Goal: Task Accomplishment & Management: Use online tool/utility

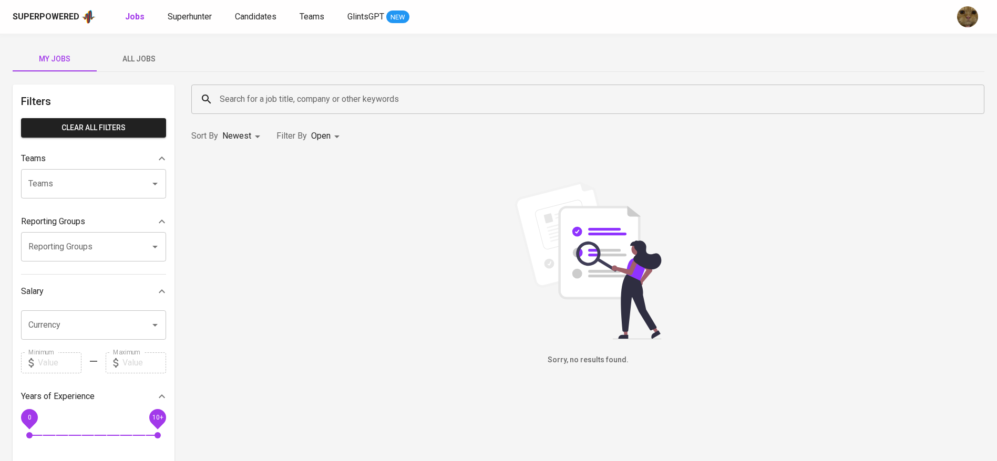
click at [150, 63] on span "All Jobs" at bounding box center [138, 59] width 71 height 13
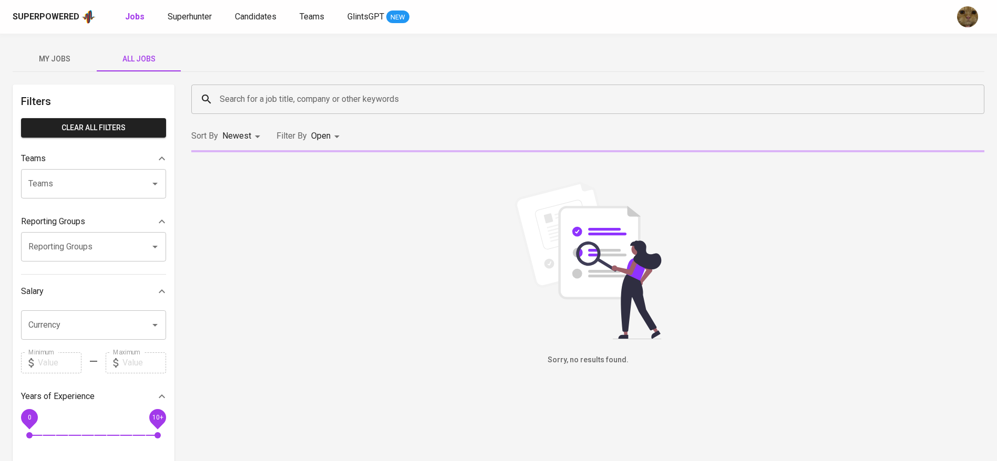
click at [284, 97] on input "Search for a job title, company or other keywords" at bounding box center [590, 99] width 747 height 20
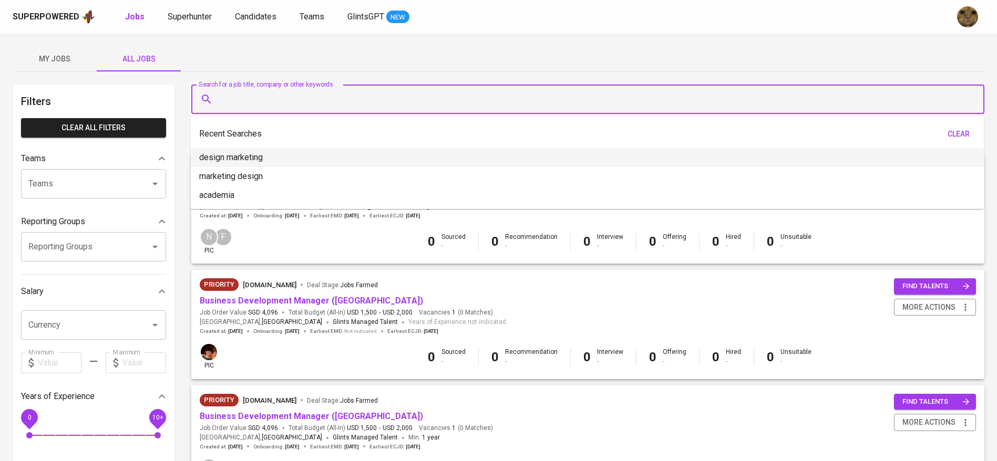
click at [333, 54] on div "My Jobs All Jobs" at bounding box center [499, 58] width 972 height 25
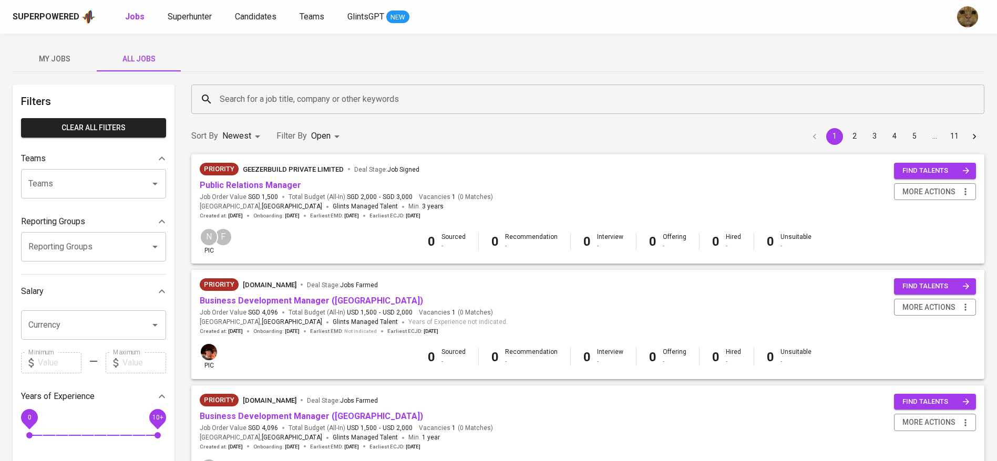
click at [249, 89] on input "Search for a job title, company or other keywords" at bounding box center [590, 99] width 747 height 20
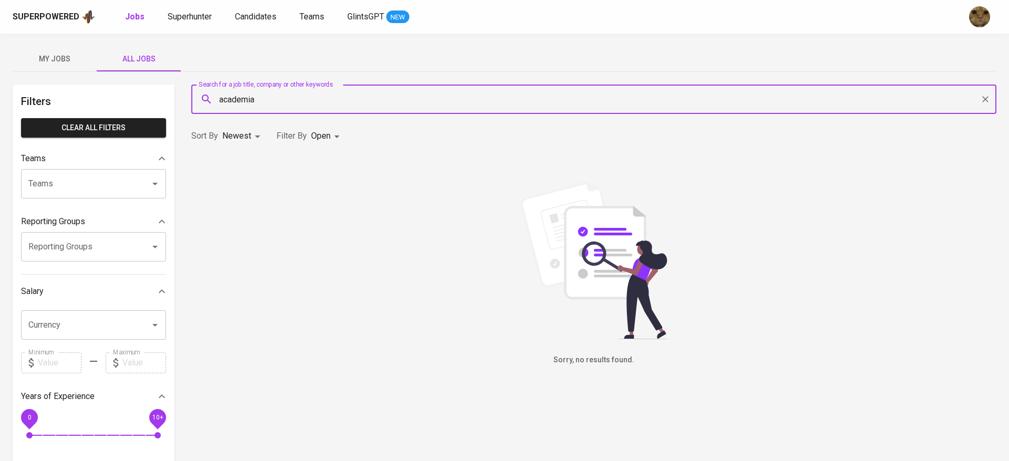
click at [327, 135] on body "Superpowered Jobs Superhunter Candidates Teams GlintsGPT NEW My Jobs All Jobs F…" at bounding box center [504, 358] width 1009 height 717
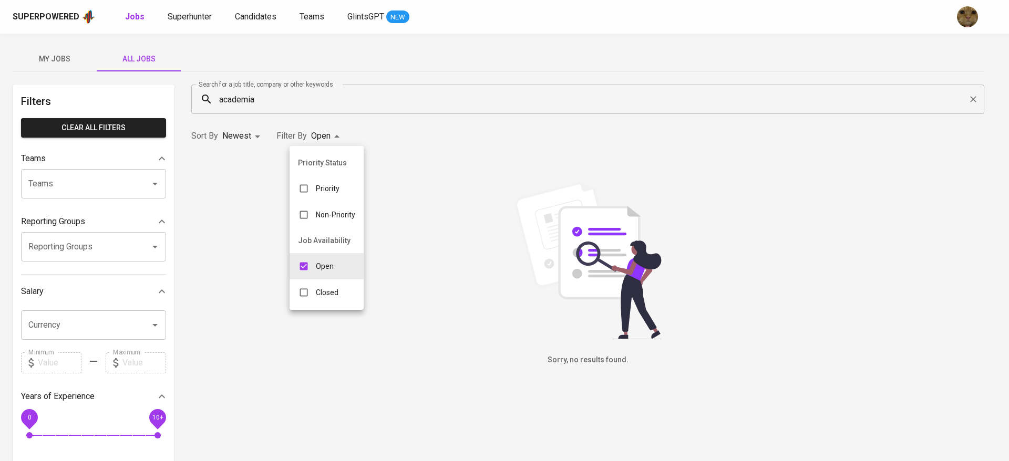
click at [427, 106] on div at bounding box center [504, 230] width 1009 height 461
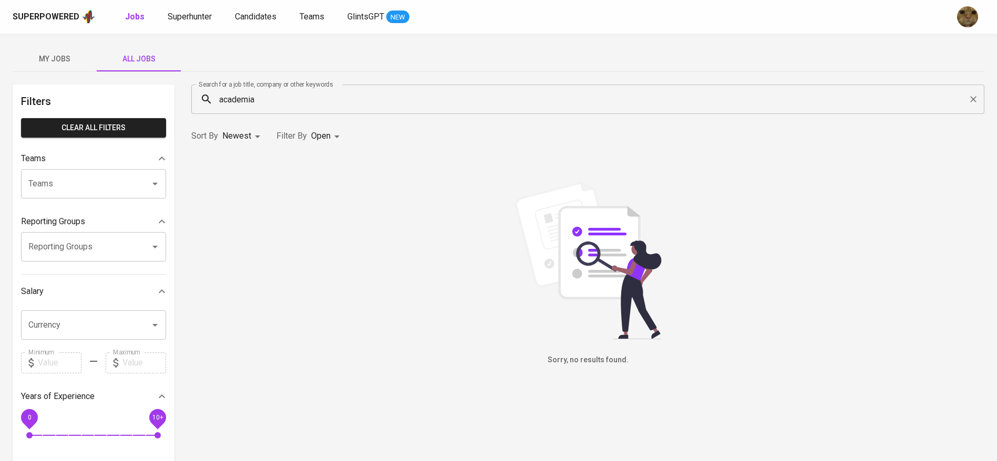
click at [377, 74] on div "My Jobs All Jobs Filters Clear All filters Teams Teams Teams Reporting Groups R…" at bounding box center [498, 362] width 997 height 656
click at [275, 83] on div "Search for a job title, company or other keywords academia Search for a job tit…" at bounding box center [587, 99] width 805 height 42
click at [267, 92] on input "academia" at bounding box center [590, 99] width 747 height 20
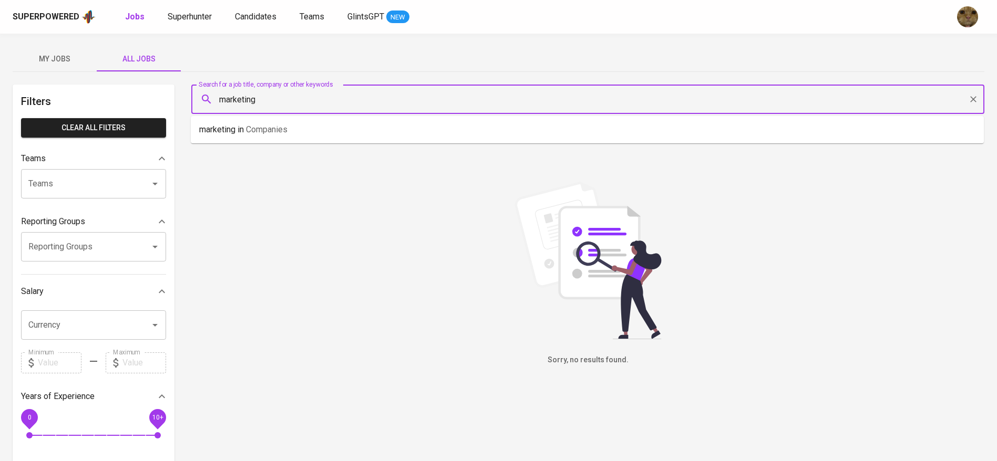
type input "marketing"
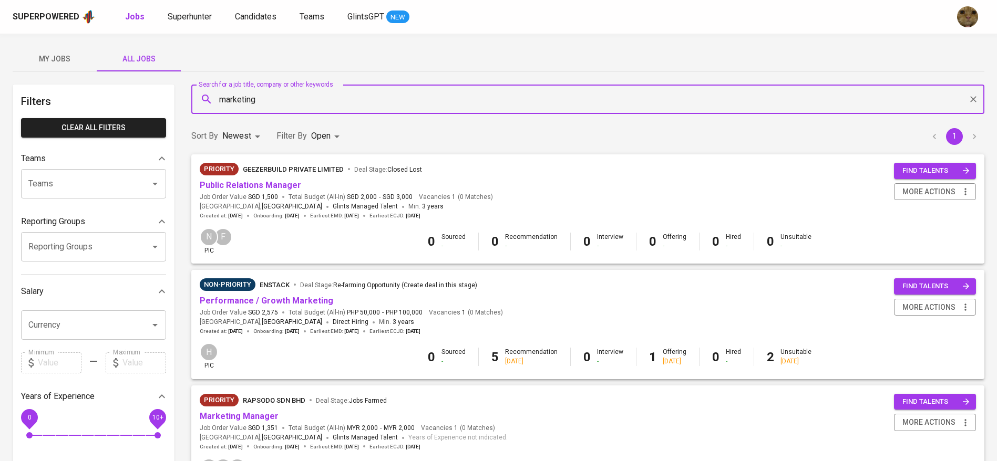
click at [324, 142] on body "Superpowered Jobs Superhunter Candidates Teams GlintsGPT NEW My Jobs All Jobs F…" at bounding box center [498, 358] width 997 height 717
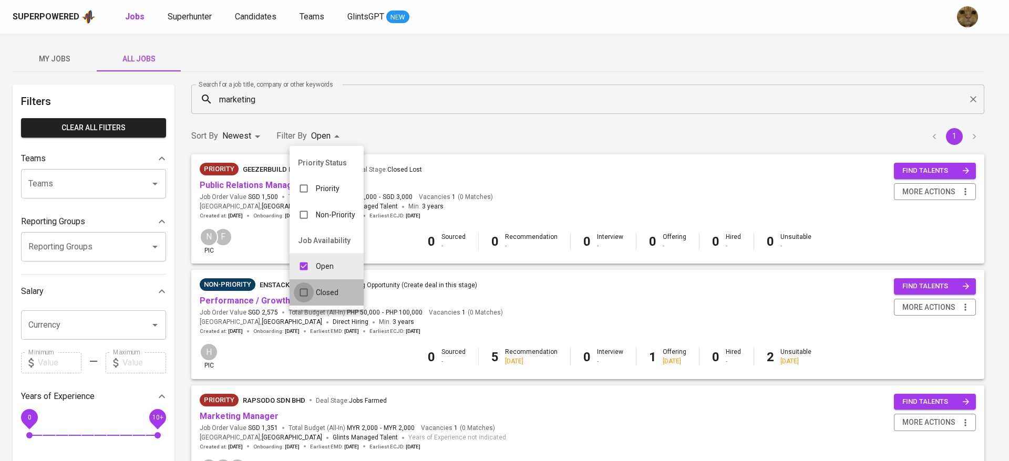
click at [307, 293] on input "checkbox" at bounding box center [304, 293] width 20 height 20
checkbox input "true"
type input "OPEN,CLOSE"
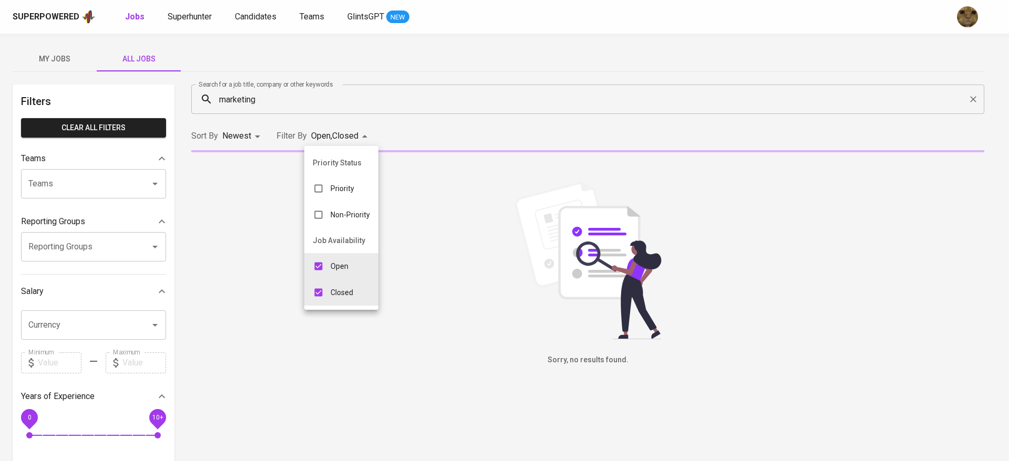
click at [431, 133] on div at bounding box center [504, 230] width 1009 height 461
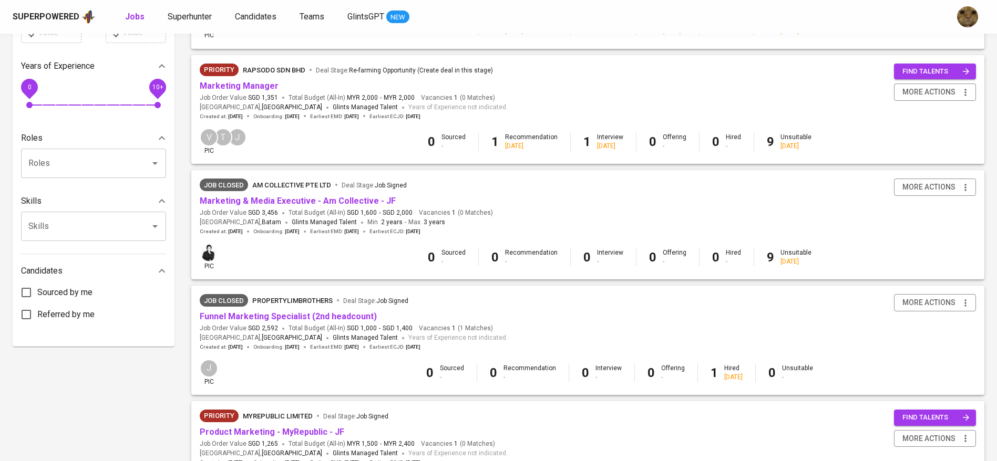
scroll to position [332, 0]
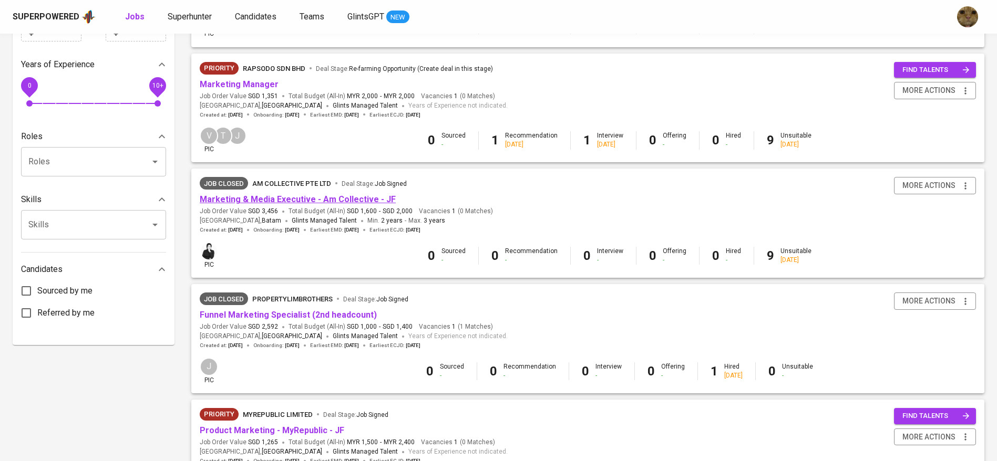
click at [298, 197] on link "Marketing & Media Executive - Am Collective - JF" at bounding box center [298, 199] width 196 height 10
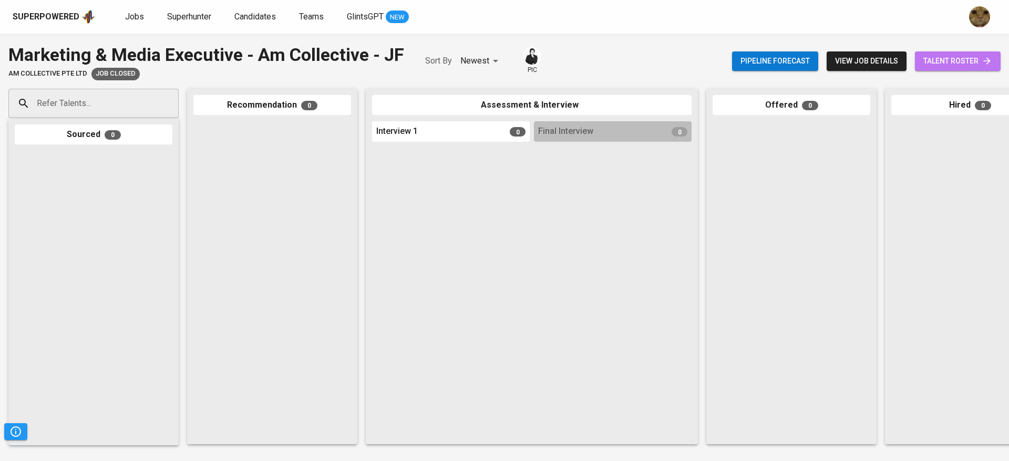
click at [941, 56] on span "talent roster" at bounding box center [957, 61] width 69 height 13
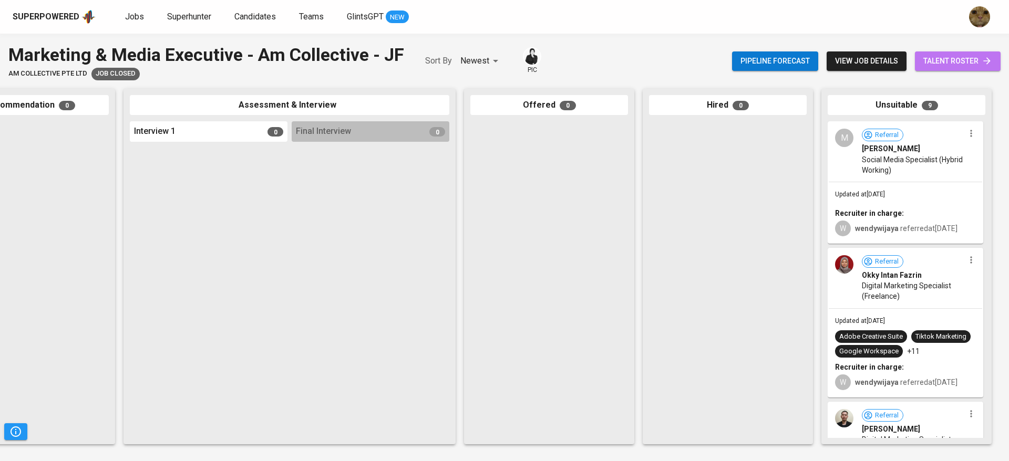
click at [974, 57] on span "talent roster" at bounding box center [957, 61] width 69 height 13
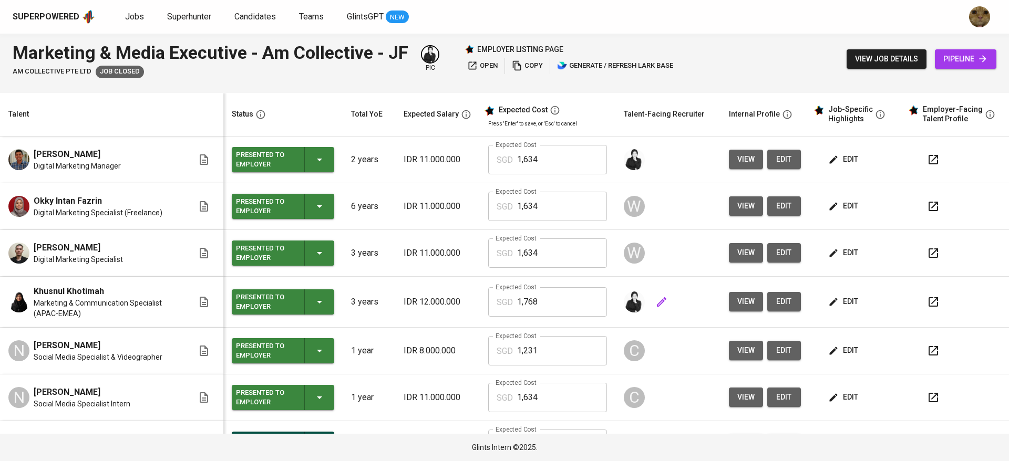
scroll to position [14, 0]
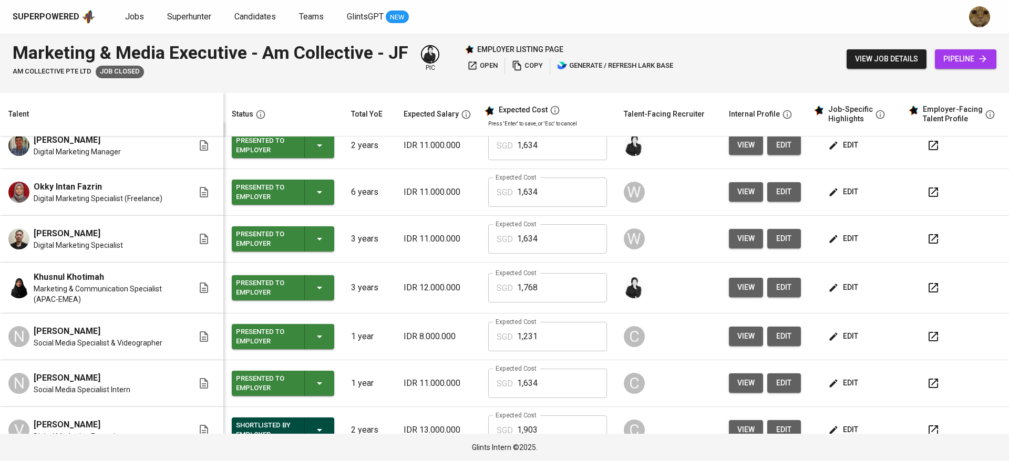
click at [739, 195] on span "view" at bounding box center [745, 191] width 17 height 13
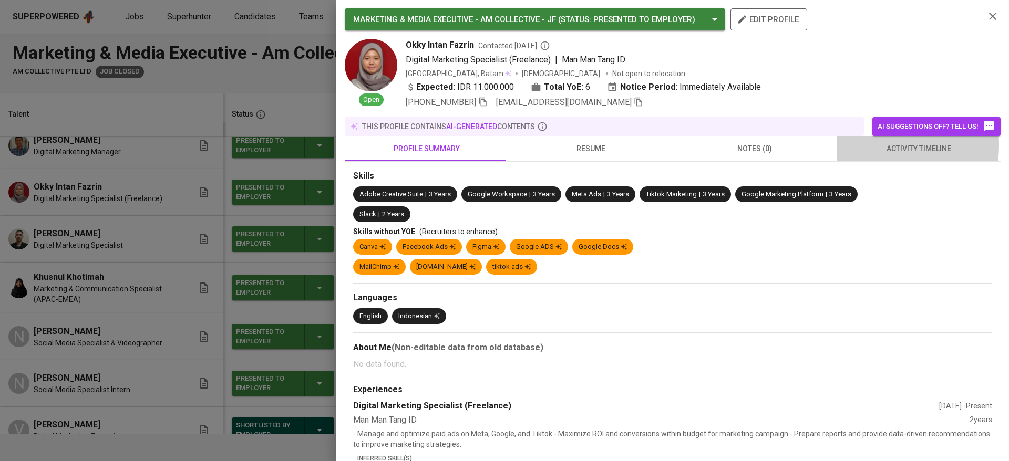
click at [858, 145] on span "activity timeline" at bounding box center [918, 148] width 151 height 13
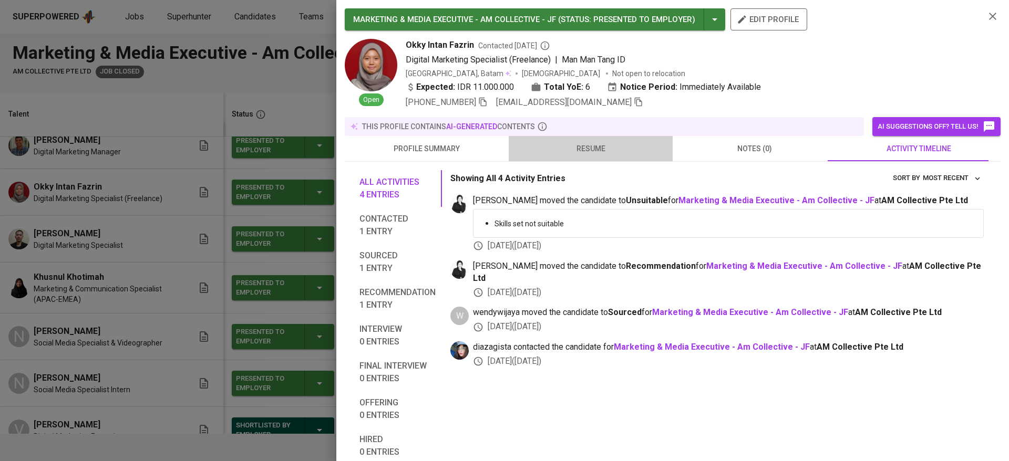
click at [593, 142] on span "resume" at bounding box center [590, 148] width 151 height 13
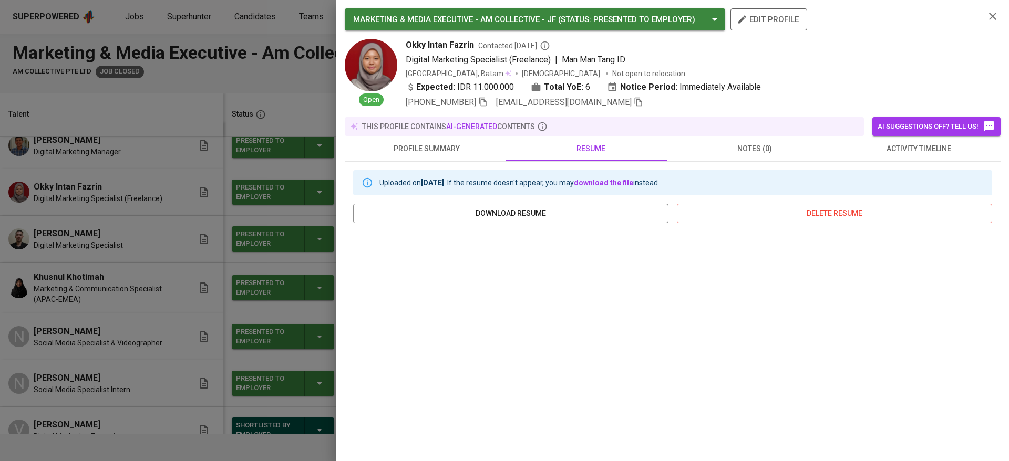
scroll to position [102, 0]
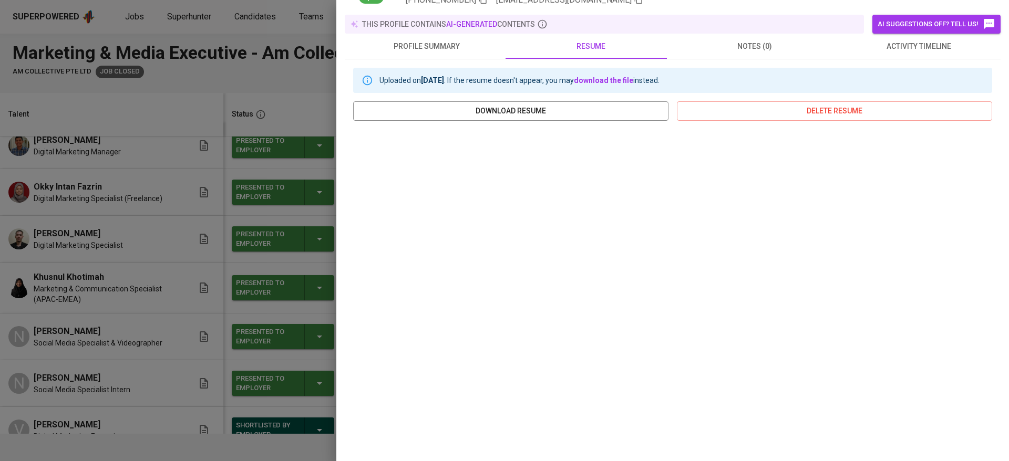
click at [276, 364] on div at bounding box center [504, 230] width 1009 height 461
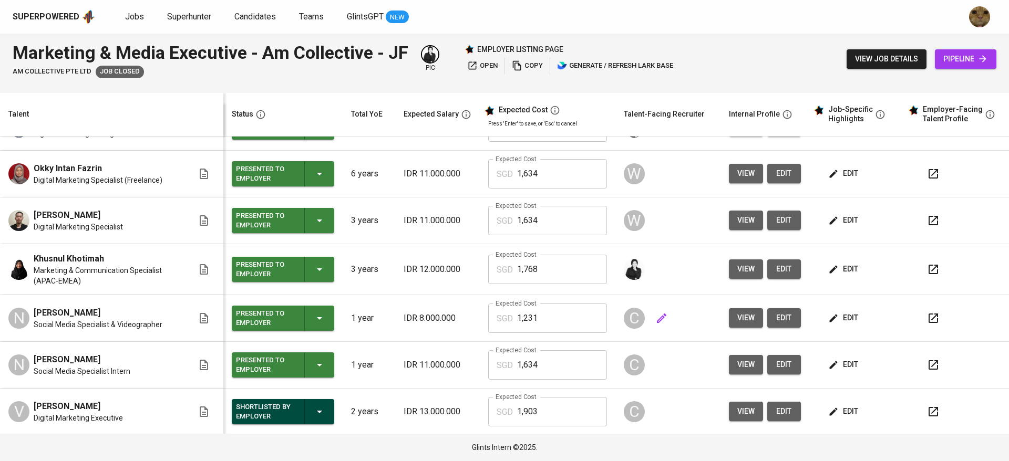
scroll to position [33, 0]
click at [737, 268] on span "view" at bounding box center [745, 268] width 17 height 13
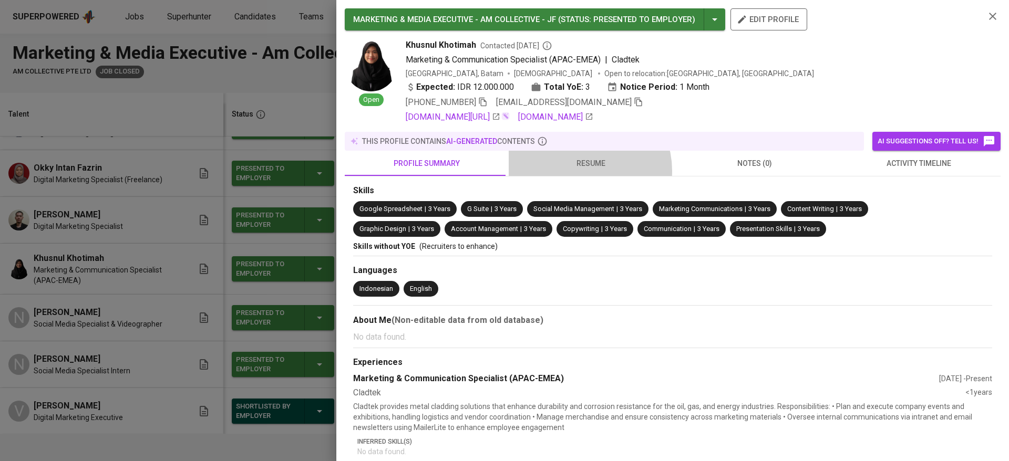
click at [578, 171] on button "resume" at bounding box center [591, 163] width 164 height 25
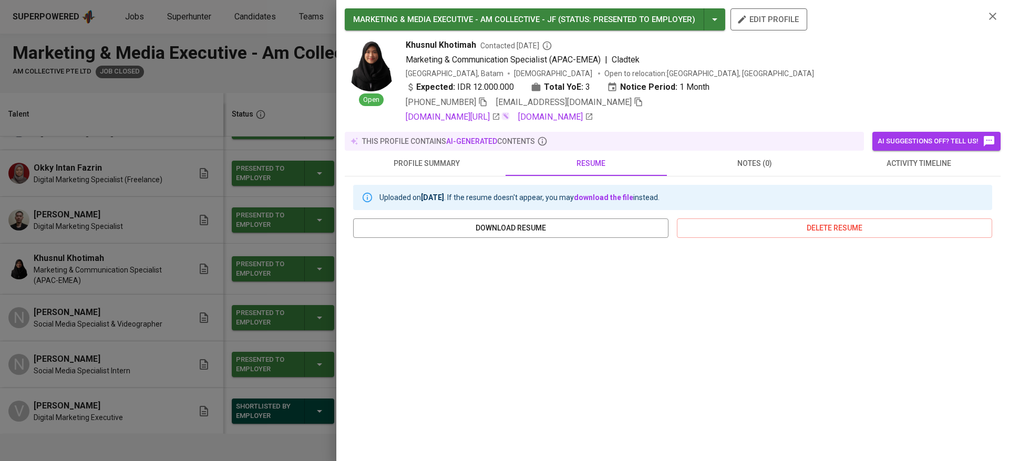
scroll to position [117, 0]
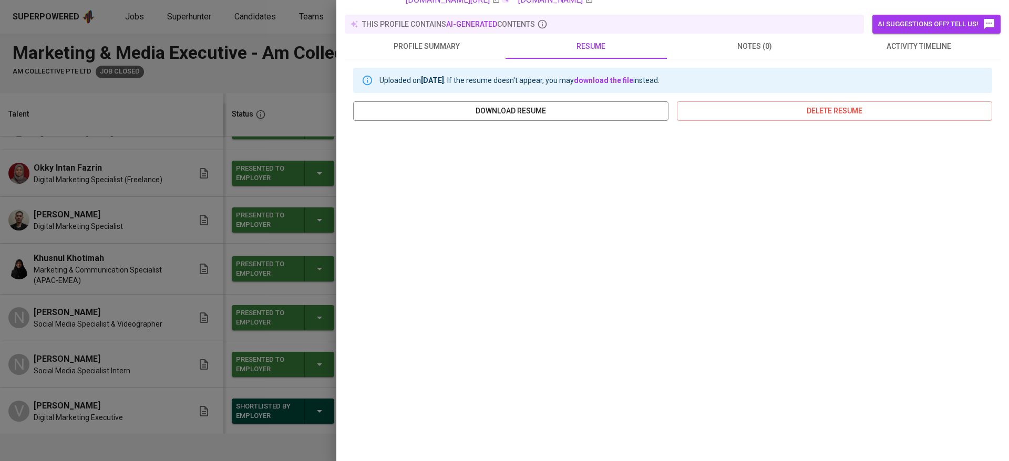
click at [256, 307] on div at bounding box center [504, 230] width 1009 height 461
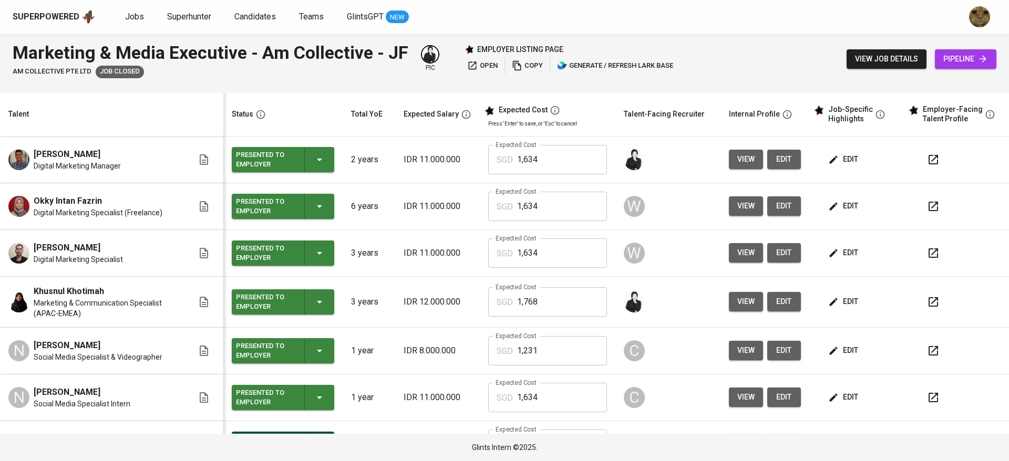
scroll to position [128, 0]
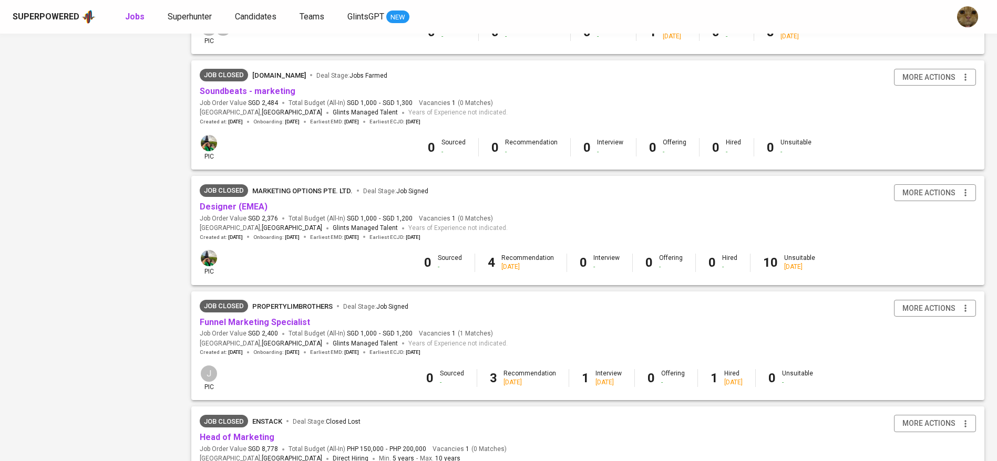
scroll to position [875, 0]
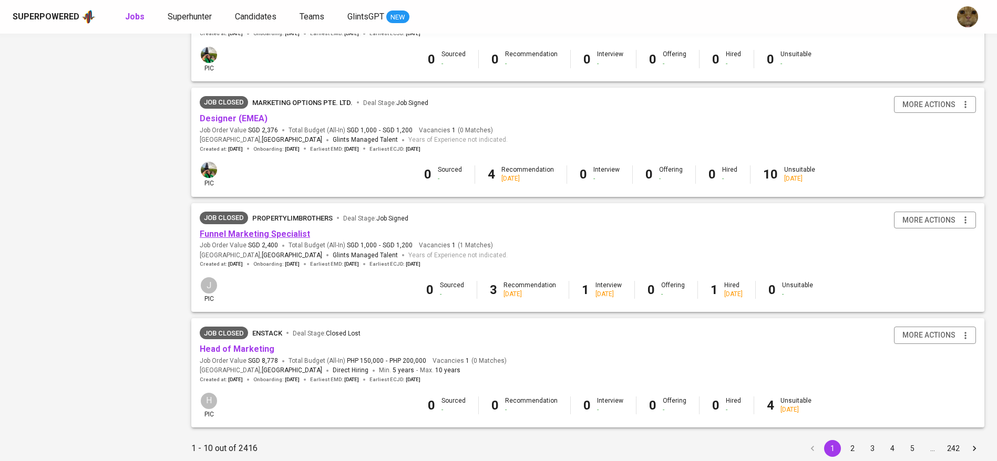
click at [268, 234] on link "Funnel Marketing Specialist" at bounding box center [255, 234] width 110 height 10
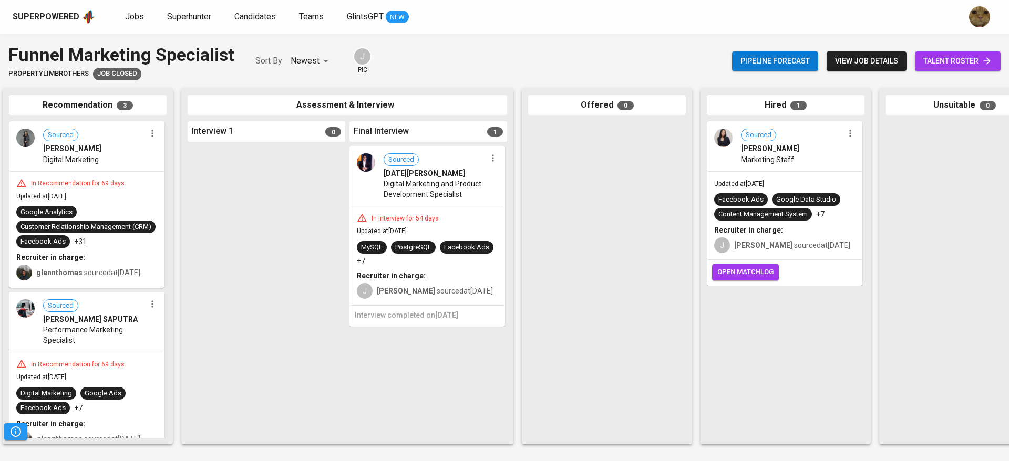
scroll to position [0, 202]
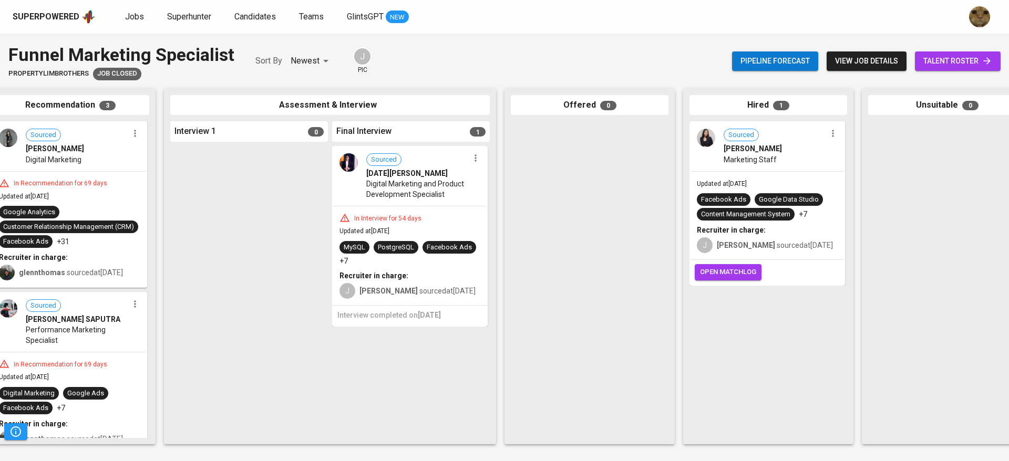
click at [932, 57] on span "talent roster" at bounding box center [957, 61] width 69 height 13
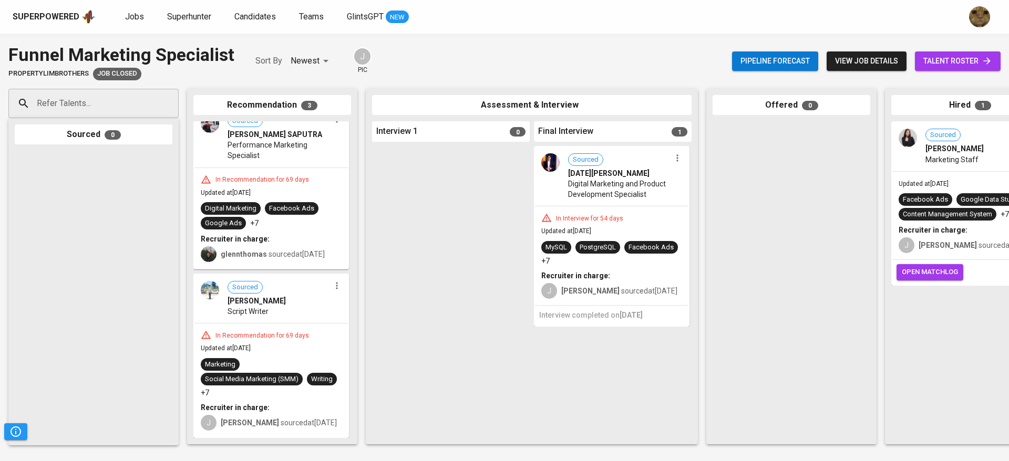
scroll to position [213, 0]
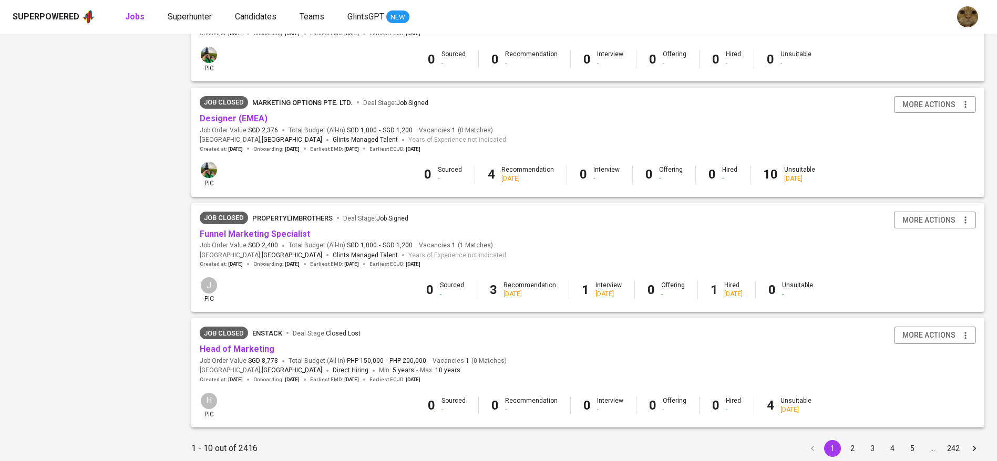
scroll to position [916, 0]
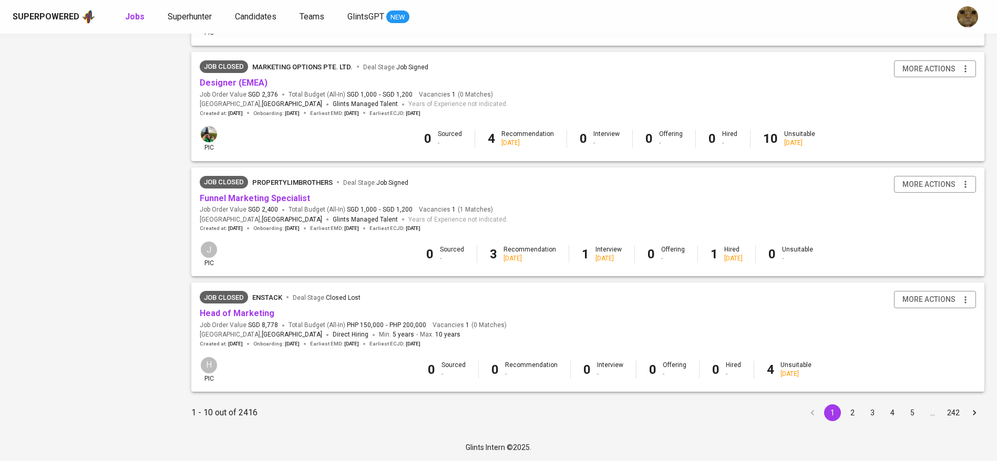
click at [851, 410] on button "2" at bounding box center [852, 413] width 17 height 17
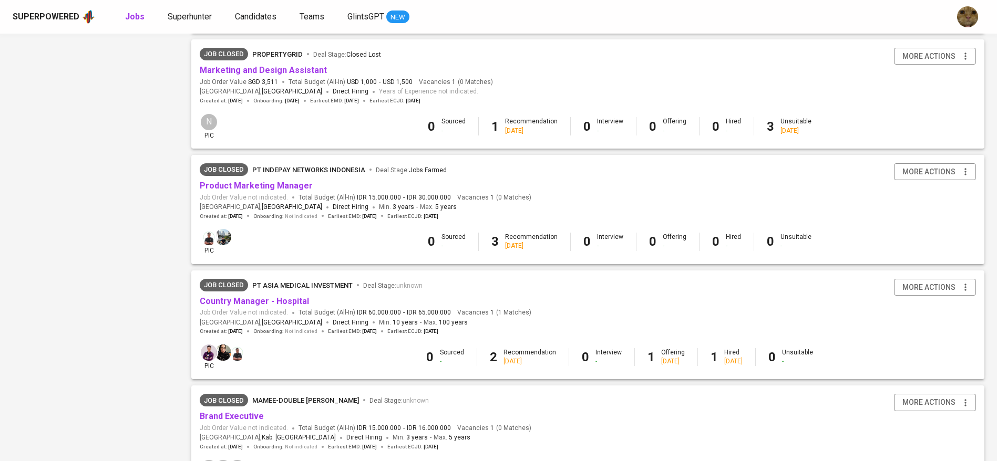
scroll to position [916, 0]
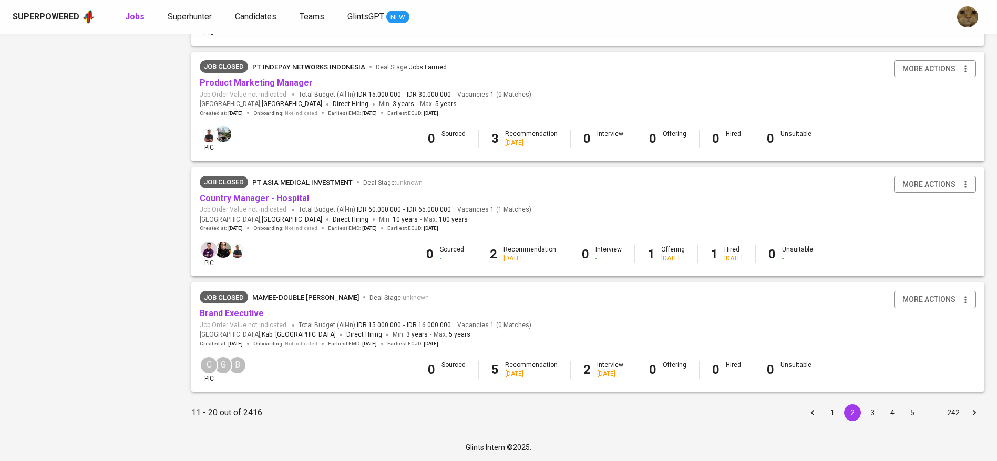
click at [867, 411] on button "3" at bounding box center [872, 413] width 17 height 17
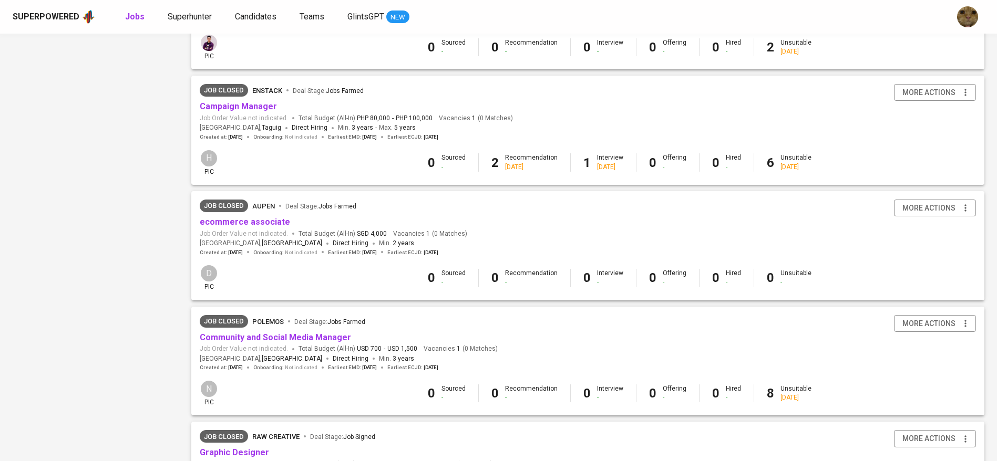
scroll to position [916, 0]
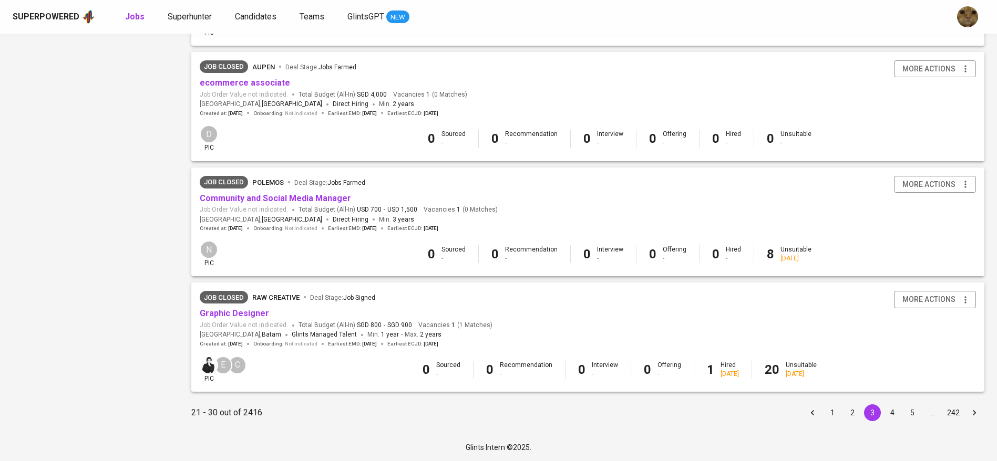
click at [887, 409] on button "4" at bounding box center [892, 413] width 17 height 17
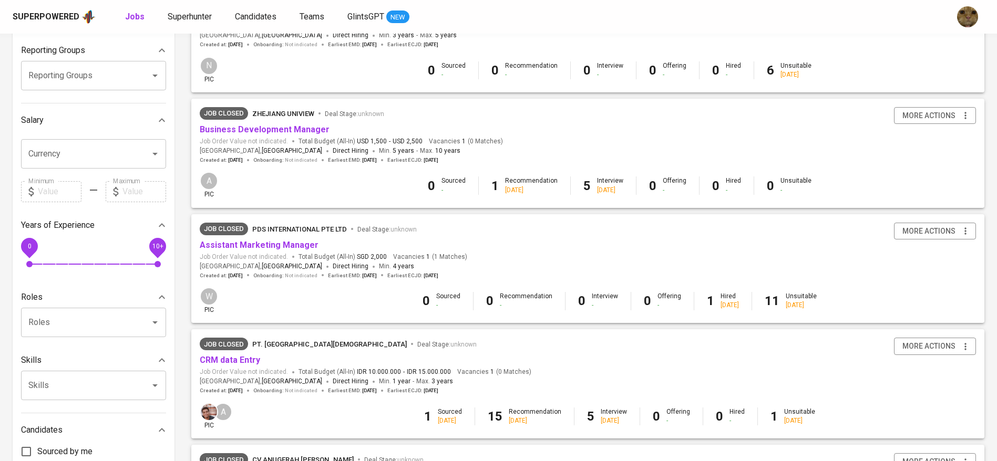
scroll to position [172, 0]
click at [267, 248] on link "Assistant Marketing Manager" at bounding box center [259, 245] width 119 height 10
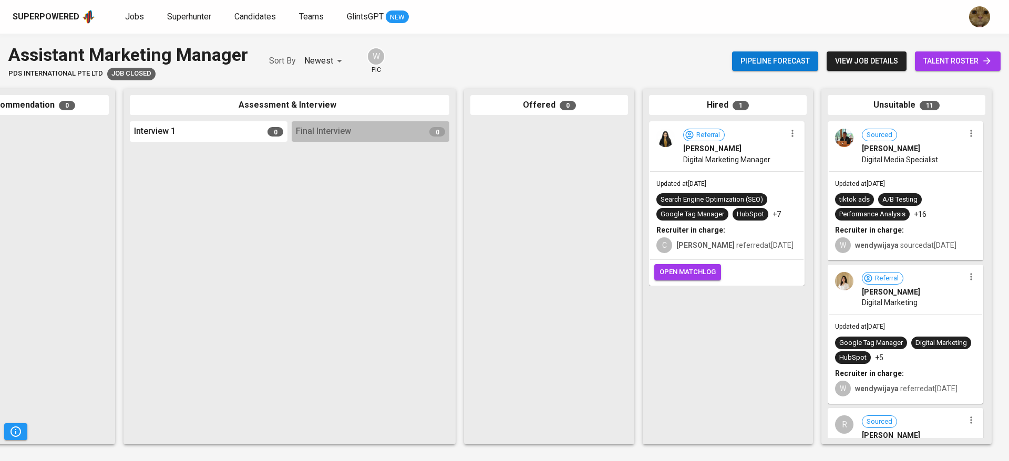
scroll to position [0, 241]
click at [966, 50] on div "Pipeline forecast view job details talent roster" at bounding box center [866, 61] width 268 height 38
click at [960, 51] on link "talent roster" at bounding box center [958, 60] width 86 height 19
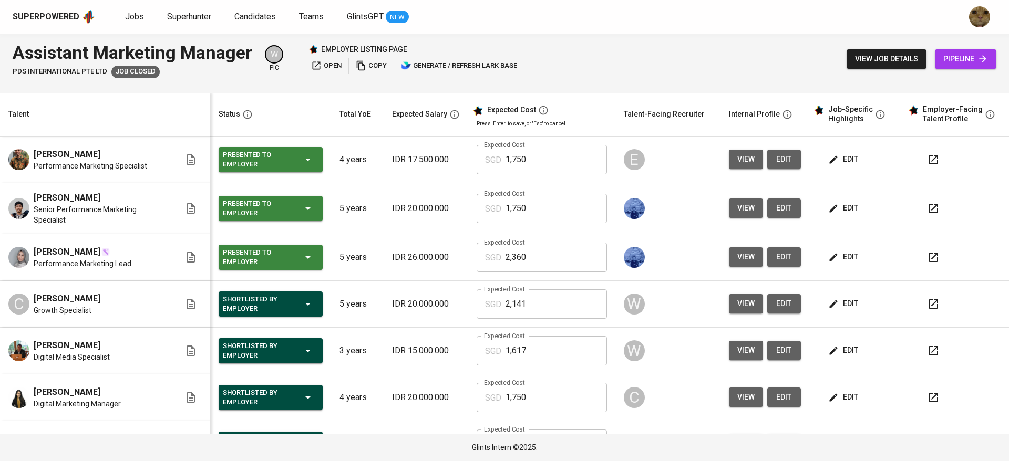
click at [732, 152] on button "view" at bounding box center [746, 159] width 34 height 19
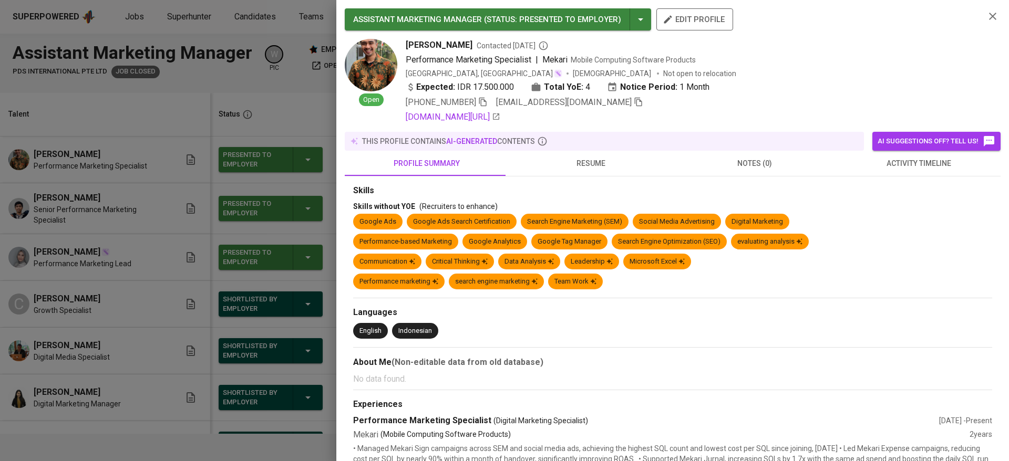
click at [44, 362] on div at bounding box center [504, 230] width 1009 height 461
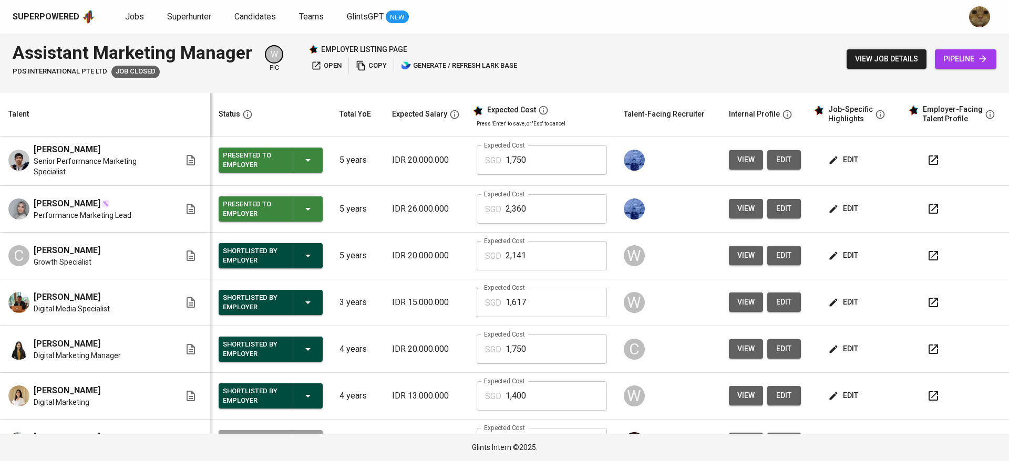
scroll to position [268, 0]
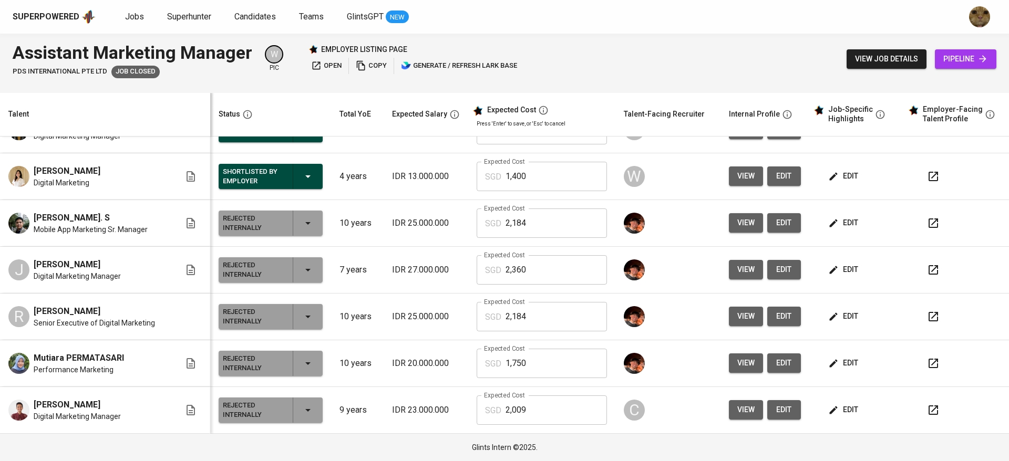
click at [729, 405] on button "view" at bounding box center [746, 409] width 34 height 19
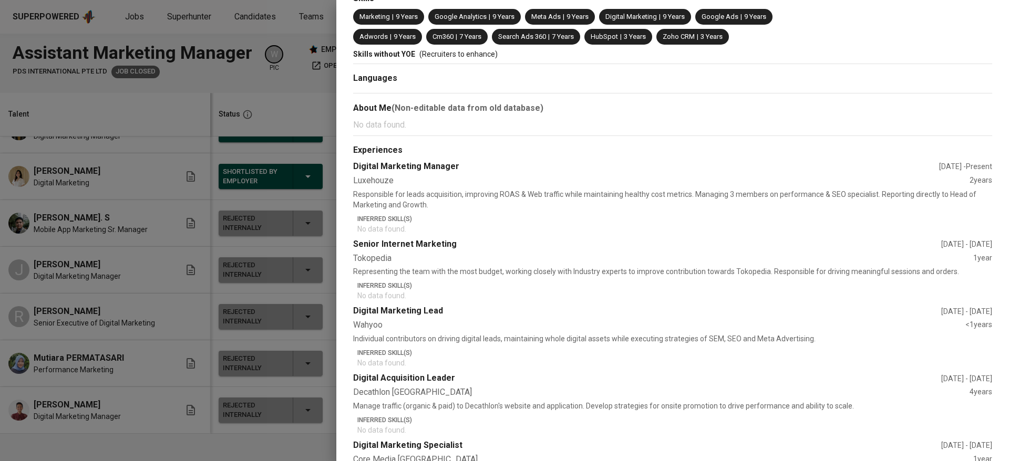
scroll to position [237, 0]
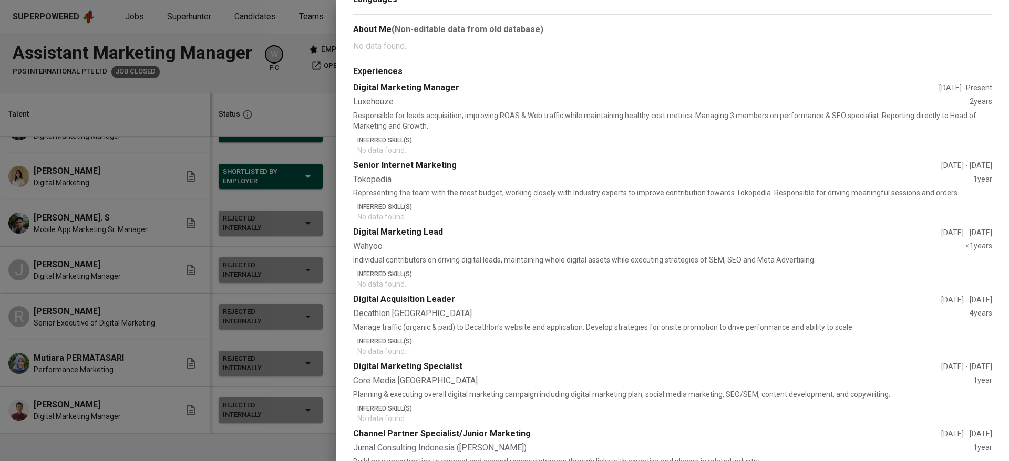
click at [83, 317] on div at bounding box center [504, 230] width 1009 height 461
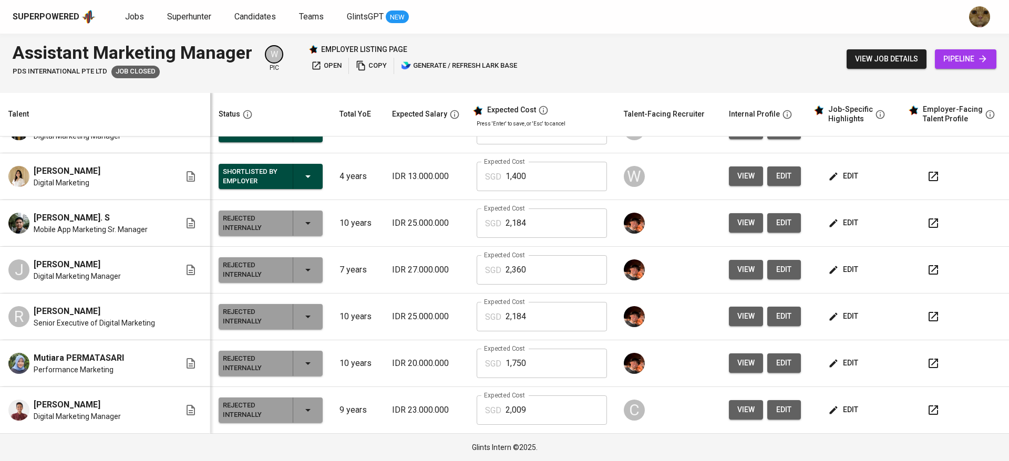
scroll to position [253, 0]
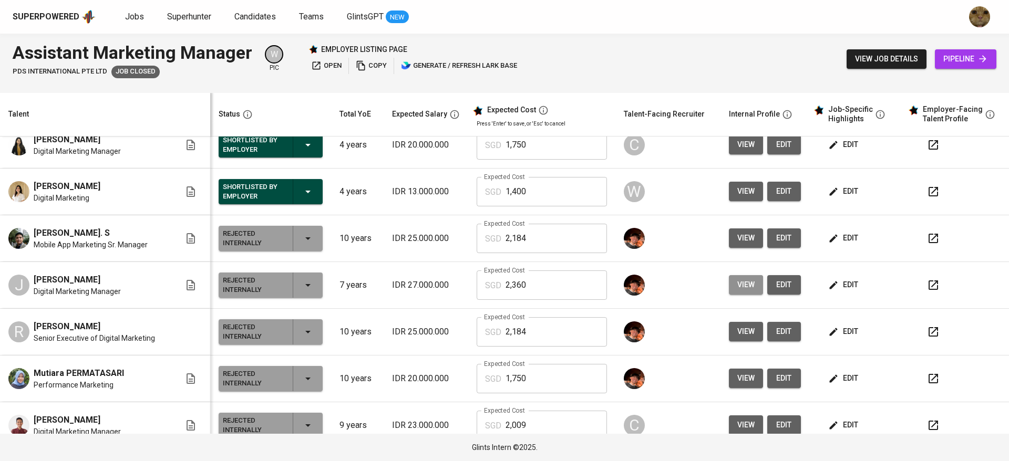
click at [737, 292] on span "view" at bounding box center [745, 284] width 17 height 13
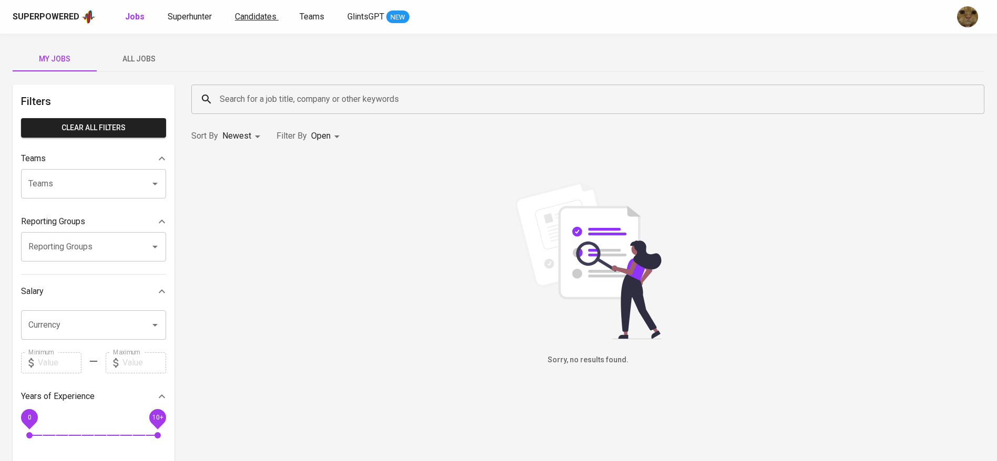
click at [254, 17] on span "Candidates" at bounding box center [256, 17] width 42 height 10
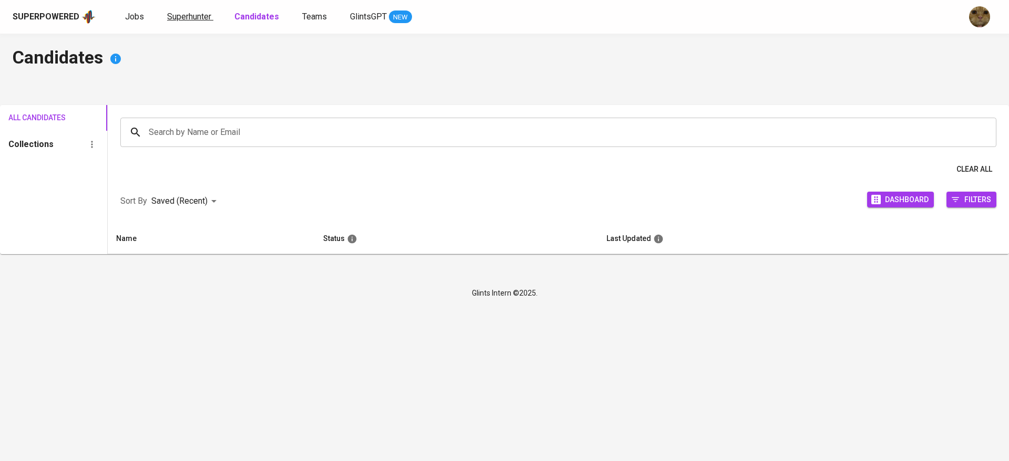
click at [193, 16] on span "Superhunter" at bounding box center [189, 17] width 44 height 10
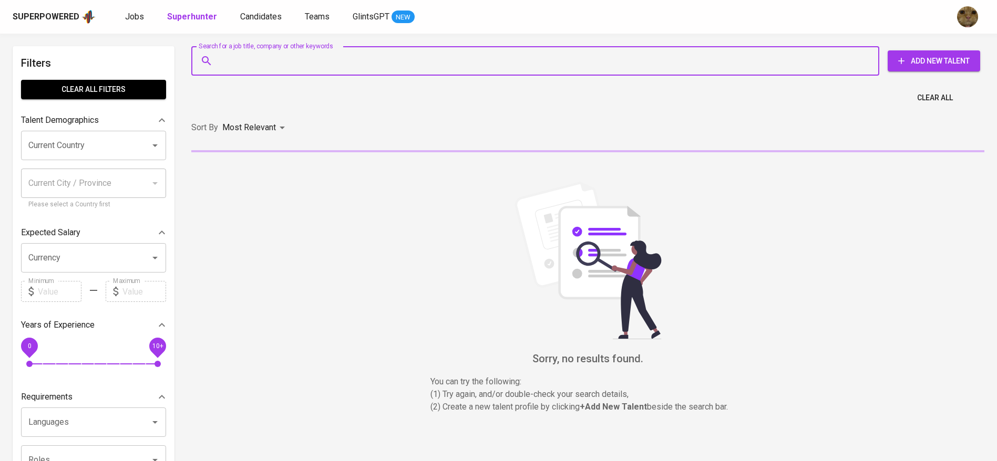
click at [236, 61] on input "Search for a job title, company or other keywords" at bounding box center [538, 61] width 642 height 20
paste input "[EMAIL_ADDRESS][DOMAIN_NAME] |"
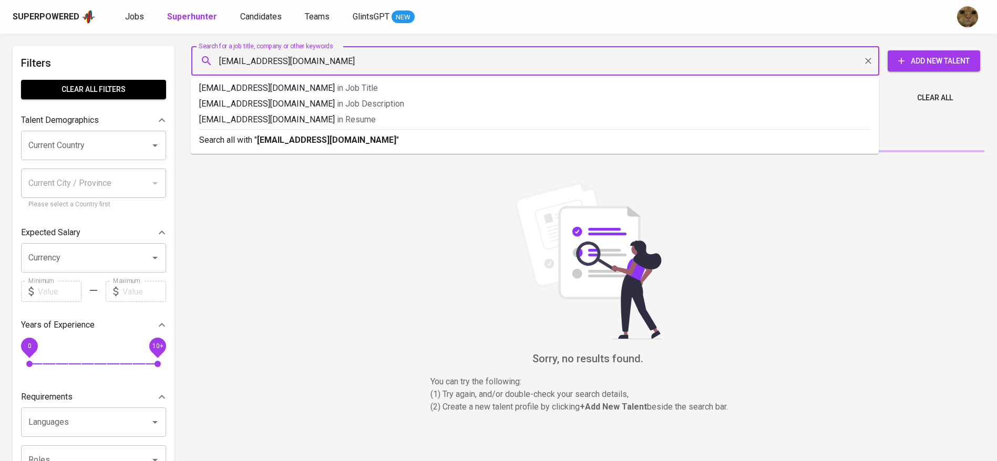
type input "[EMAIL_ADDRESS][DOMAIN_NAME]"
click at [263, 143] on b "[EMAIL_ADDRESS][DOMAIN_NAME]" at bounding box center [326, 140] width 139 height 10
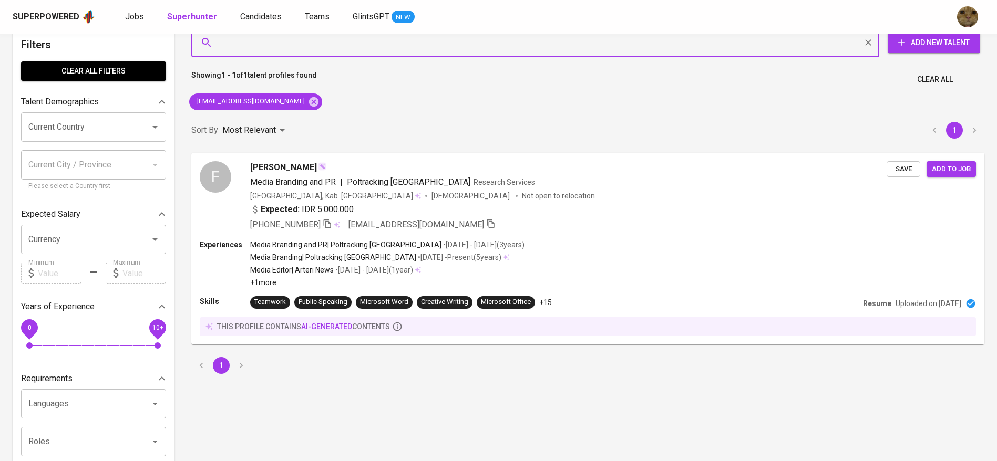
scroll to position [19, 0]
click at [640, 255] on div "Experiences Media Branding and PR | Poltracking [GEOGRAPHIC_DATA] • [DATE] - [D…" at bounding box center [588, 263] width 778 height 48
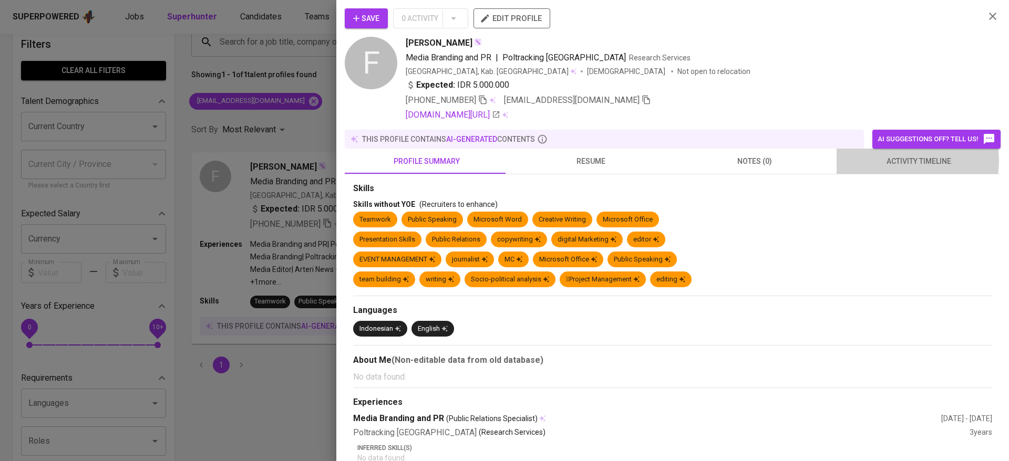
click at [897, 161] on span "activity timeline" at bounding box center [918, 161] width 151 height 13
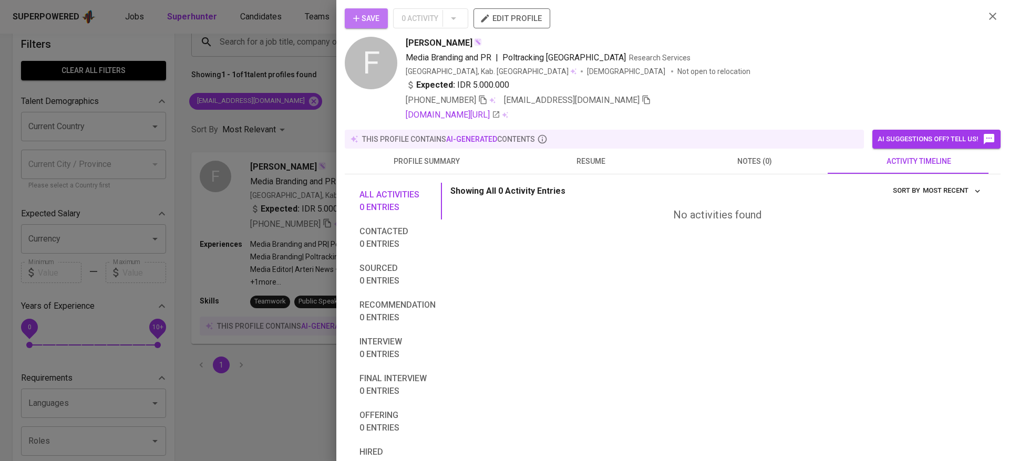
click at [361, 22] on icon "button" at bounding box center [356, 18] width 11 height 11
click at [244, 55] on div at bounding box center [504, 230] width 1009 height 461
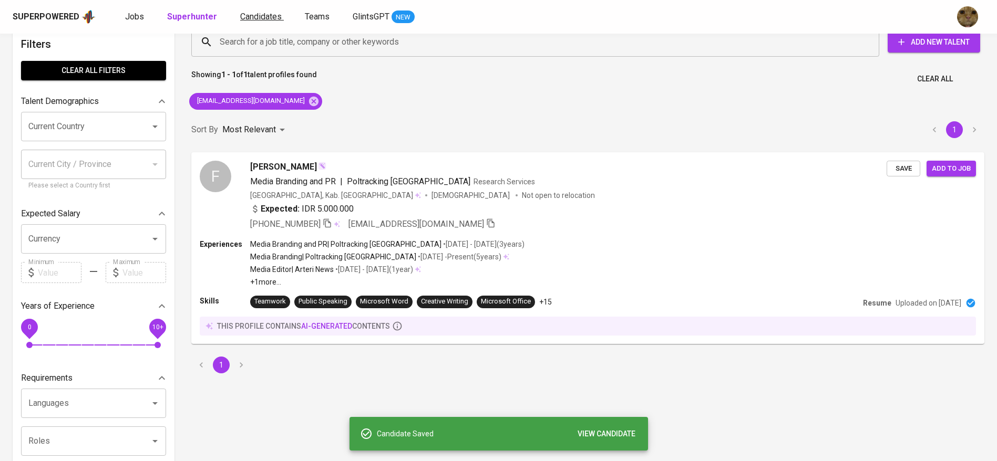
click at [250, 20] on span "Candidates" at bounding box center [261, 17] width 42 height 10
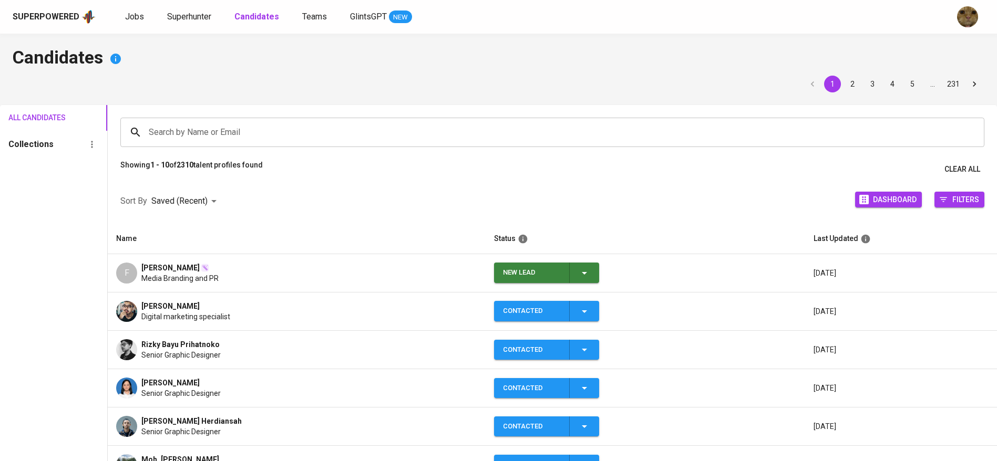
scroll to position [1, 0]
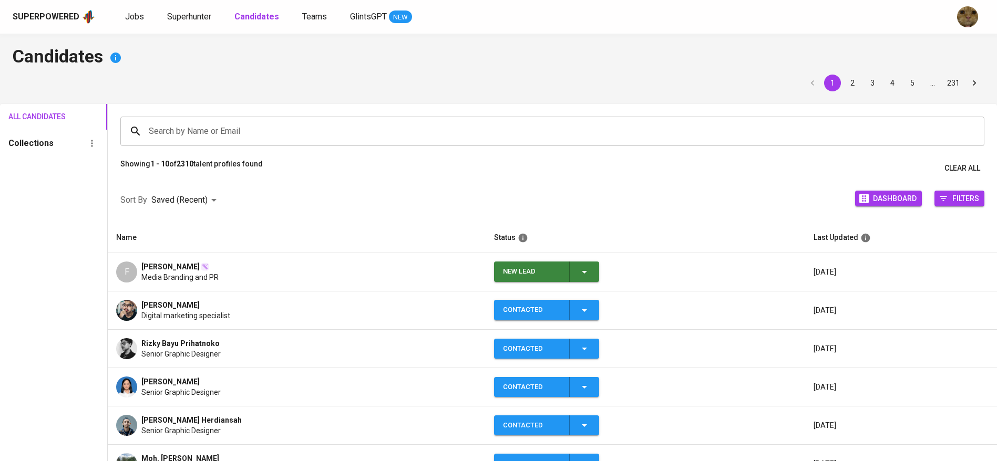
click at [590, 271] on span "New Lead" at bounding box center [546, 272] width 97 height 20
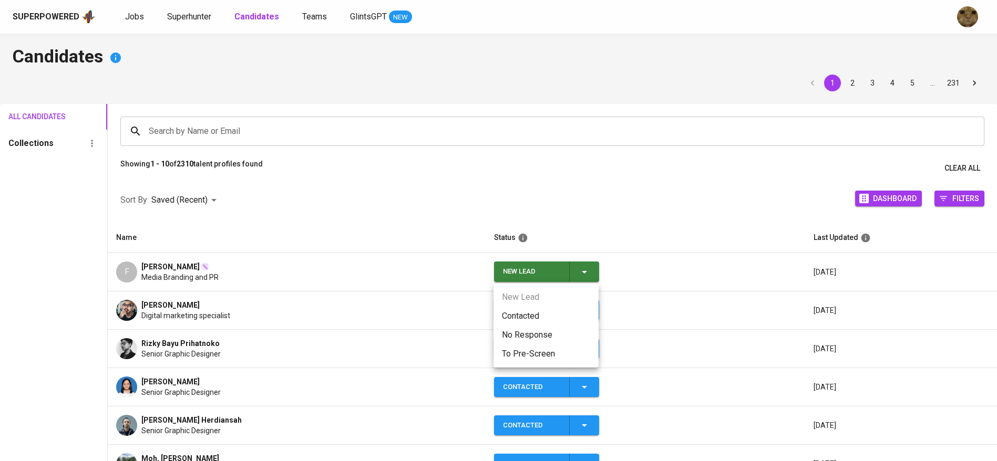
click at [533, 317] on li "Contacted" at bounding box center [545, 316] width 105 height 19
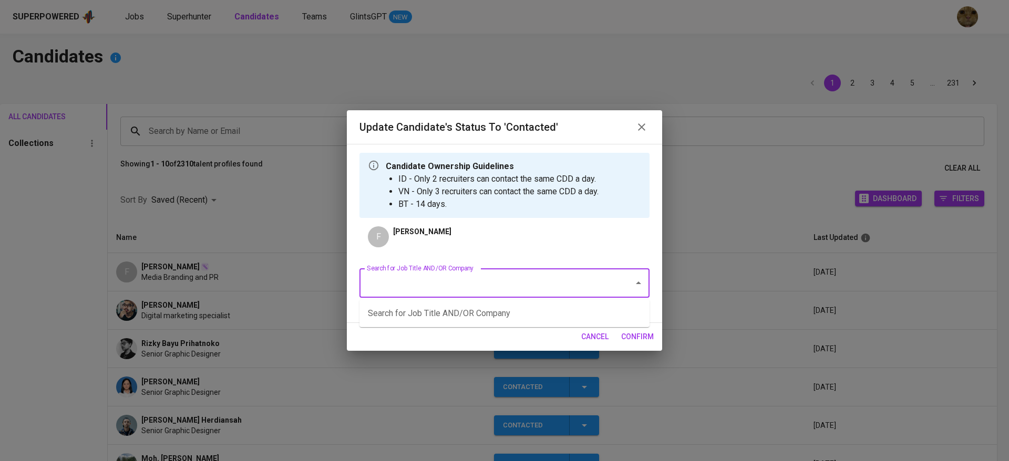
click at [405, 290] on input "Search for Job Title AND/OR Company" at bounding box center [489, 283] width 251 height 20
type input "FWD"
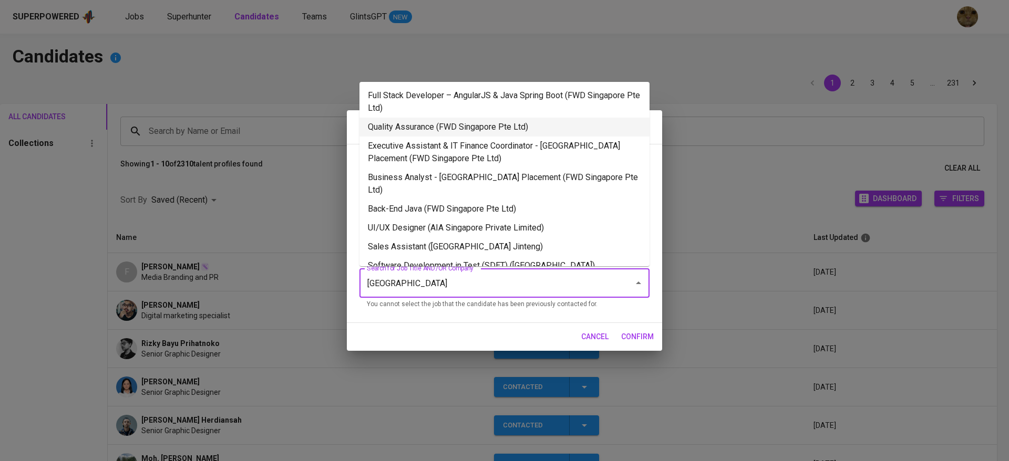
click at [445, 128] on li "Quality Assurance (FWD Singapore Pte Ltd)" at bounding box center [504, 127] width 290 height 19
type input "[GEOGRAPHIC_DATA]"
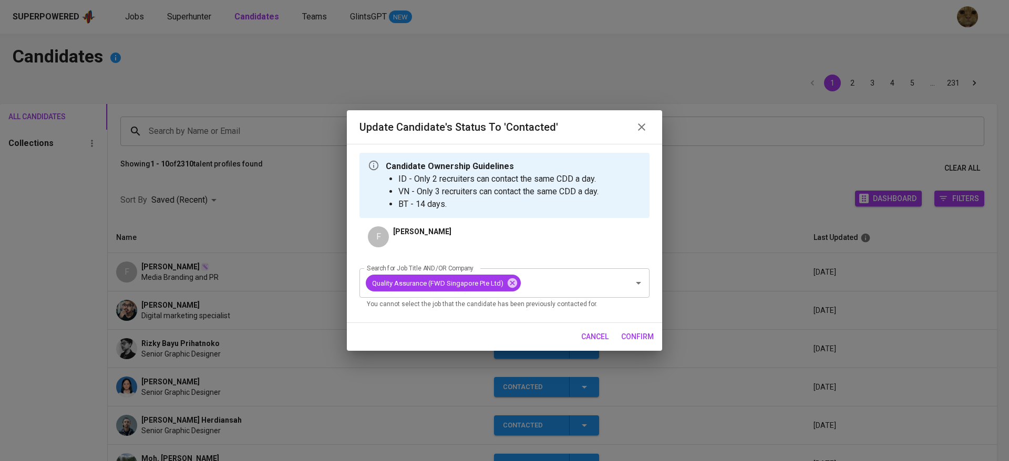
click at [637, 334] on span "confirm" at bounding box center [637, 336] width 33 height 13
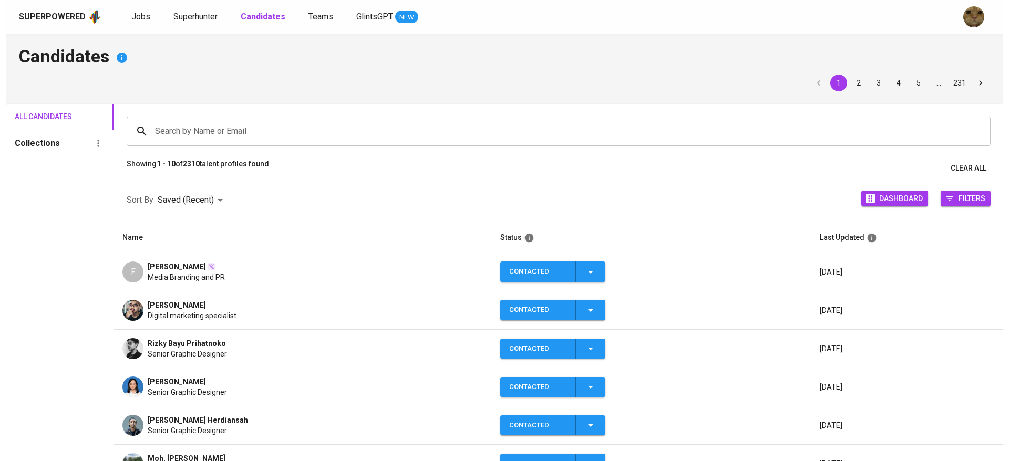
scroll to position [74, 0]
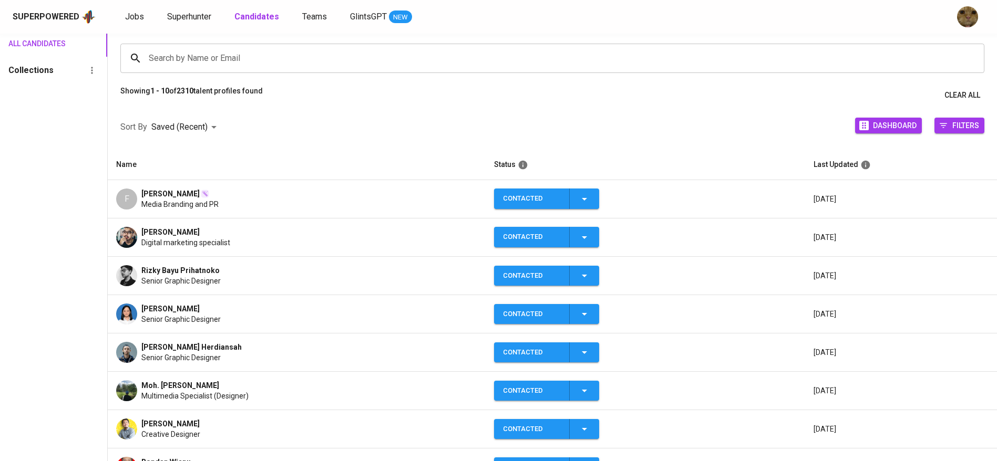
click at [125, 250] on td "[PERSON_NAME] Digital marketing specialist" at bounding box center [297, 238] width 378 height 38
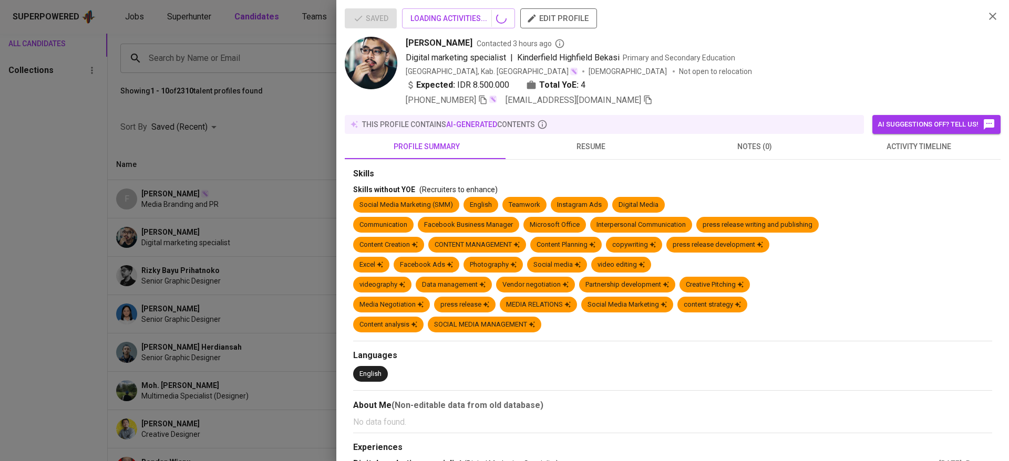
click at [567, 134] on button "resume" at bounding box center [591, 146] width 164 height 25
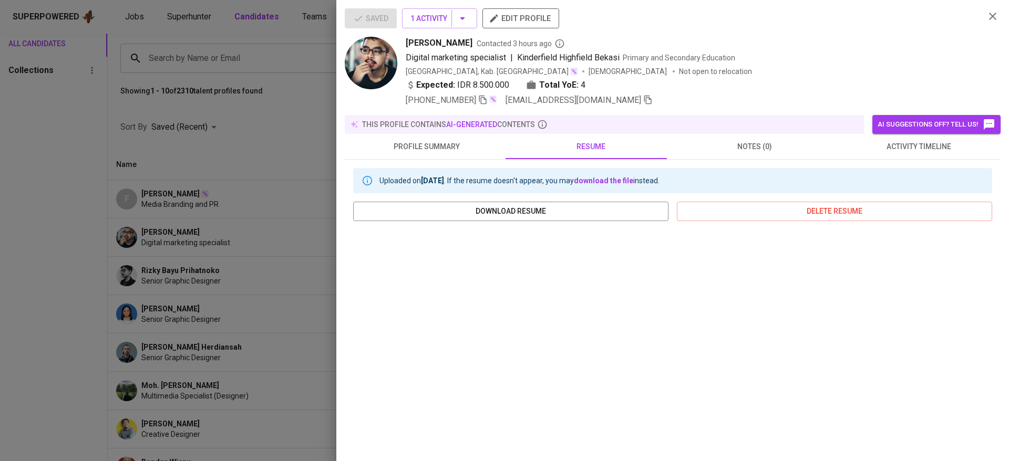
click at [610, 153] on span "resume" at bounding box center [590, 146] width 151 height 13
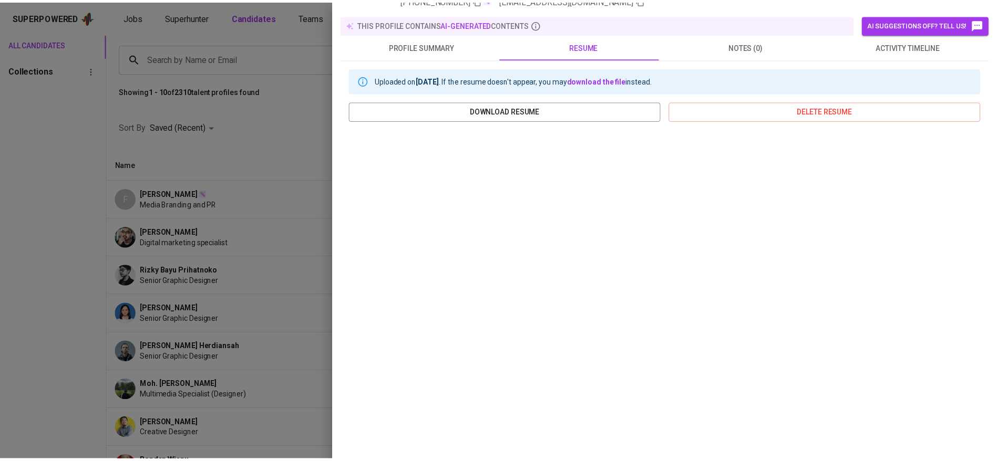
scroll to position [0, 0]
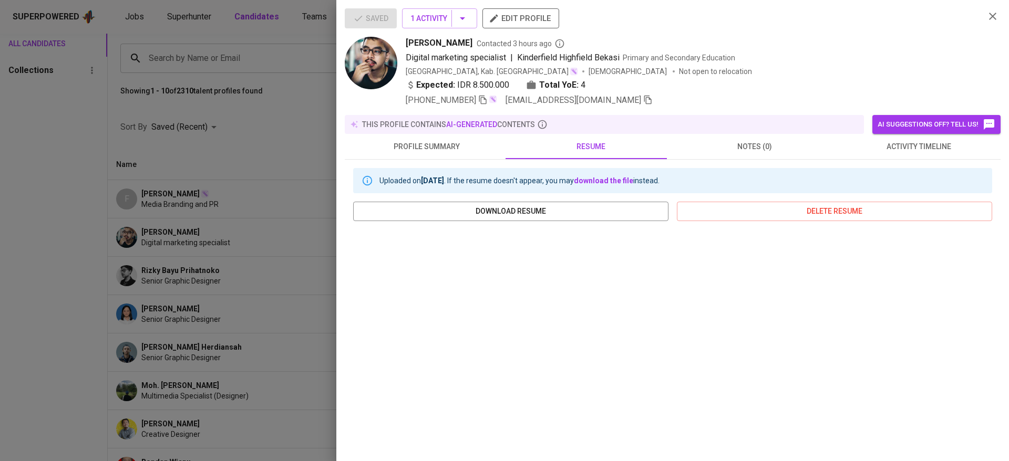
click at [663, 69] on div "[GEOGRAPHIC_DATA], Kab. Bekasi [DEMOGRAPHIC_DATA] Not open to relocation" at bounding box center [691, 71] width 571 height 11
click at [220, 164] on div at bounding box center [504, 230] width 1009 height 461
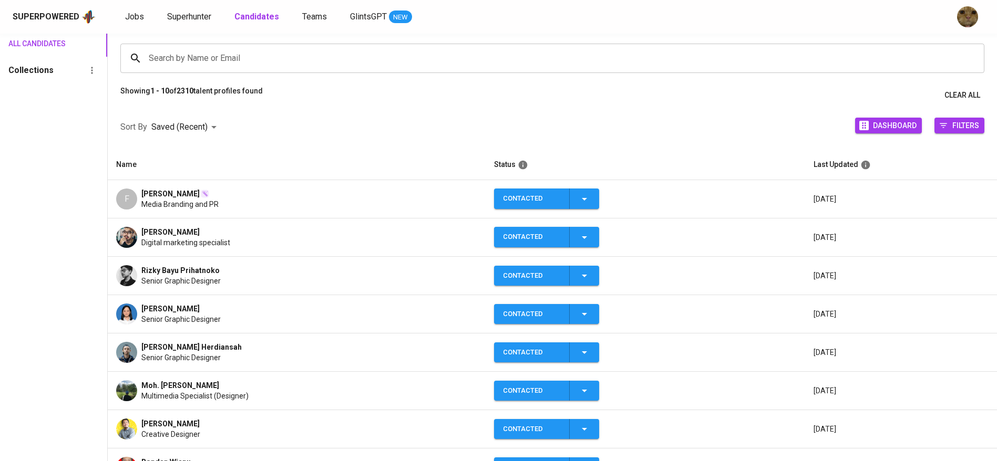
click at [180, 8] on div "Superpowered Jobs Superhunter Candidates Teams GlintsGPT NEW" at bounding box center [498, 17] width 997 height 34
click at [178, 11] on link "Superhunter" at bounding box center [190, 17] width 46 height 13
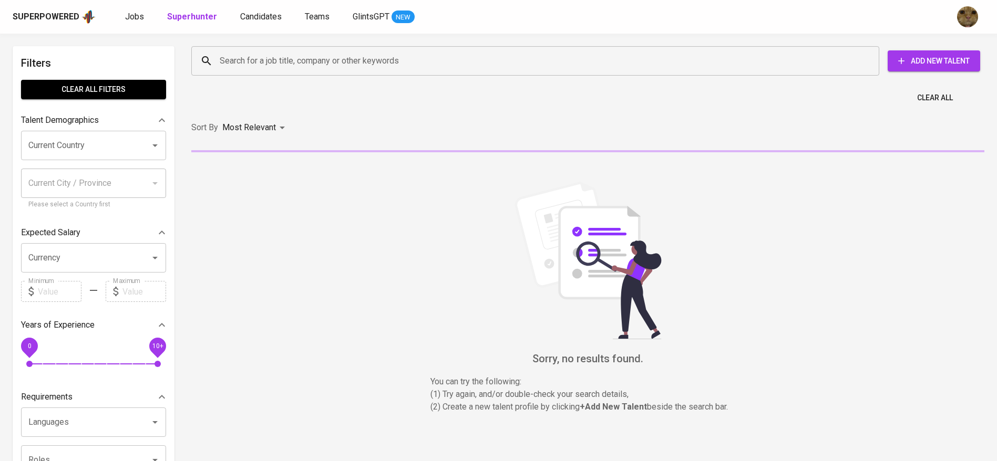
click at [249, 24] on div "Superpowered Jobs Superhunter Candidates Teams GlintsGPT NEW" at bounding box center [482, 17] width 938 height 16
click at [245, 18] on span "Candidates" at bounding box center [261, 17] width 42 height 10
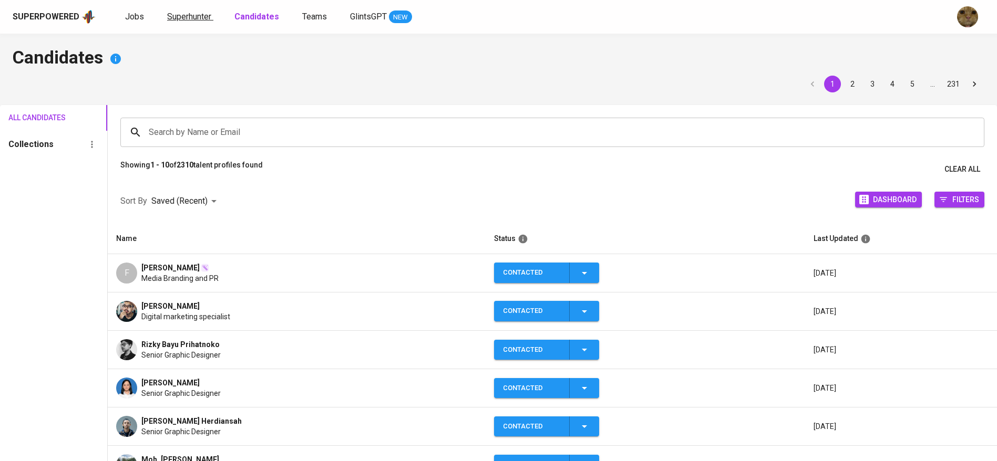
click at [205, 18] on span "Superhunter" at bounding box center [189, 17] width 44 height 10
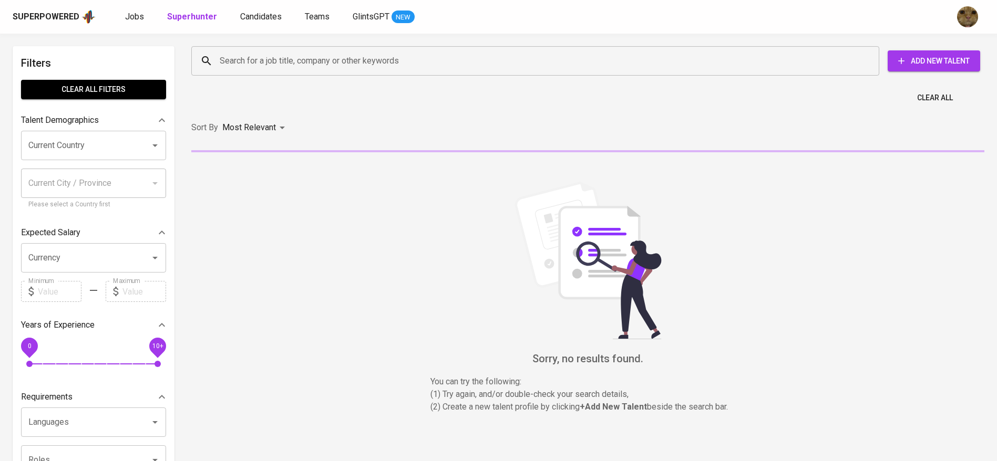
click at [102, 129] on div "Talent Demographics" at bounding box center [93, 120] width 145 height 21
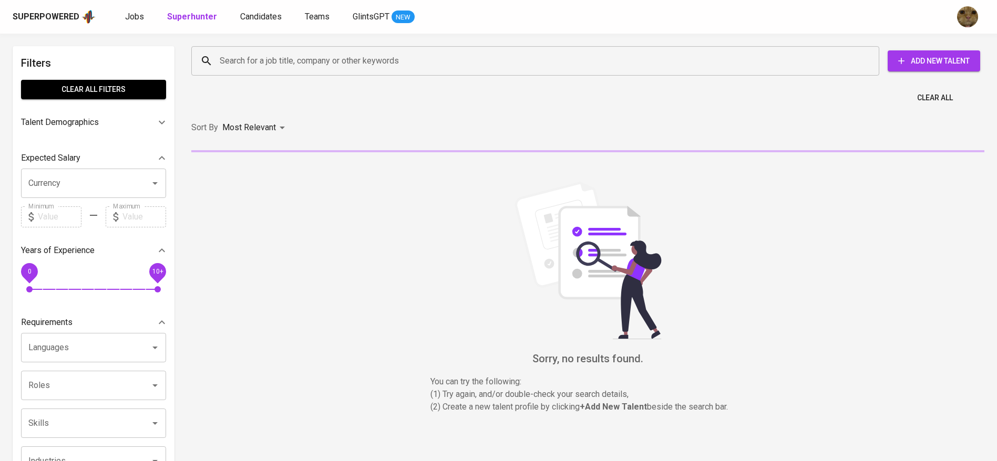
click at [80, 148] on div "Expected Salary" at bounding box center [93, 158] width 145 height 21
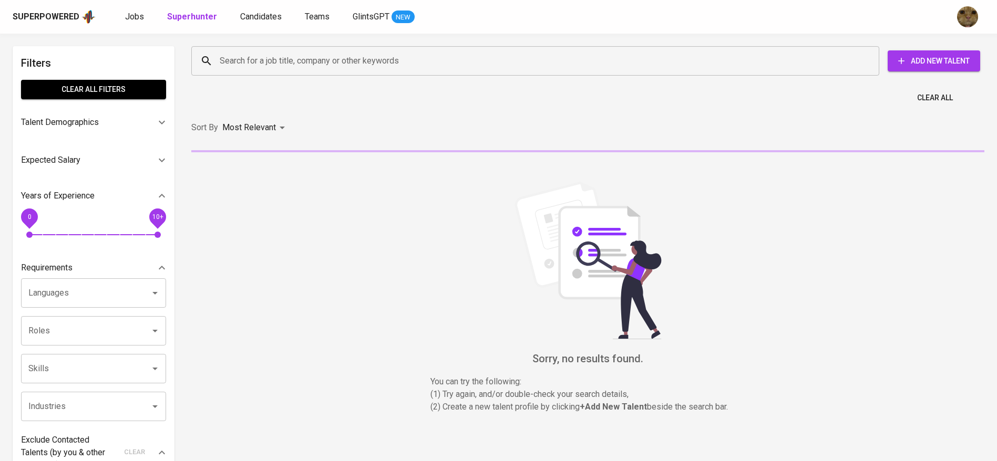
click at [65, 124] on p "Talent Demographics" at bounding box center [60, 122] width 78 height 13
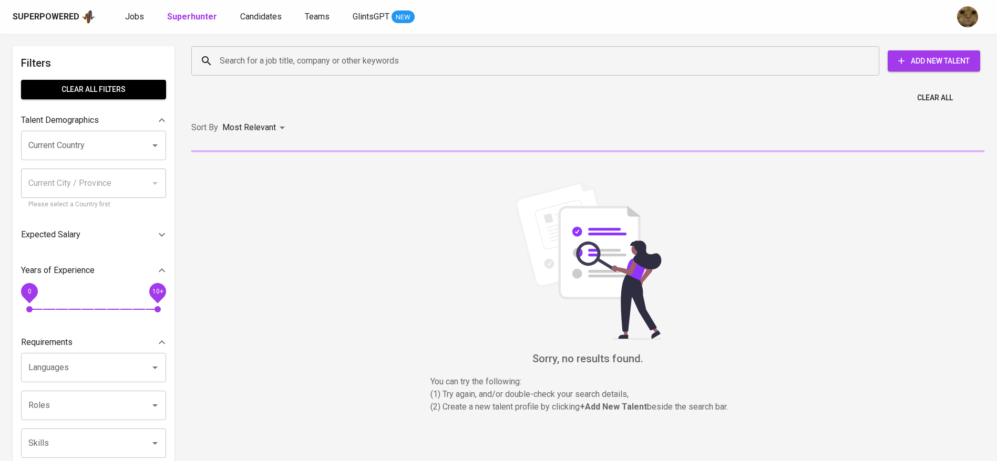
click at [77, 148] on input "Current Country" at bounding box center [79, 146] width 106 height 20
click at [51, 182] on li "[GEOGRAPHIC_DATA]" at bounding box center [93, 176] width 145 height 19
click at [47, 168] on div "Current Country indo Current Country Current City / Province Current City / Pro…" at bounding box center [93, 170] width 145 height 79
click at [59, 172] on div "Current City / Province" at bounding box center [93, 183] width 145 height 29
click at [69, 169] on div "Current City / Province" at bounding box center [93, 183] width 145 height 29
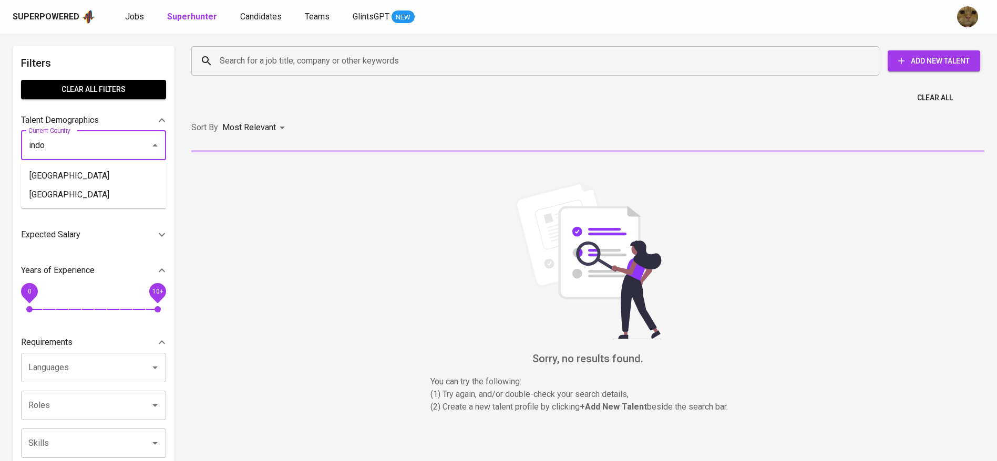
click at [60, 172] on div "Current City / Province" at bounding box center [93, 183] width 145 height 29
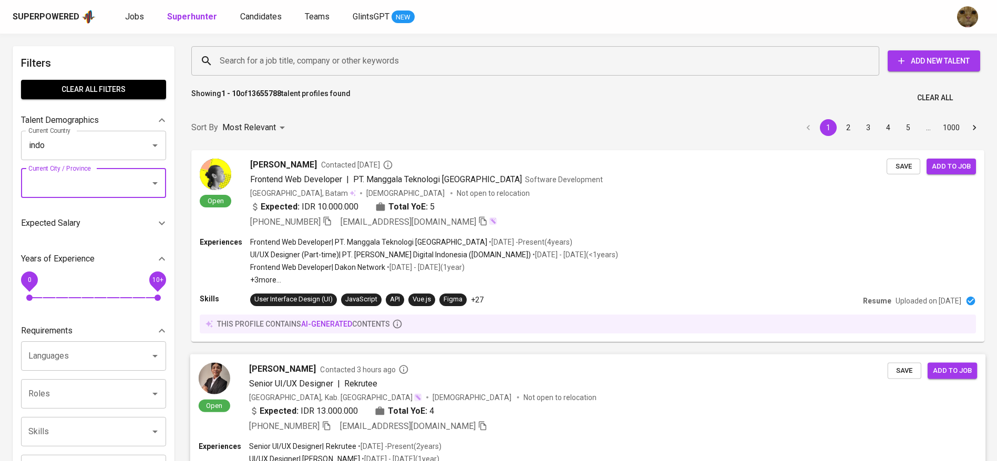
type input "[GEOGRAPHIC_DATA]"
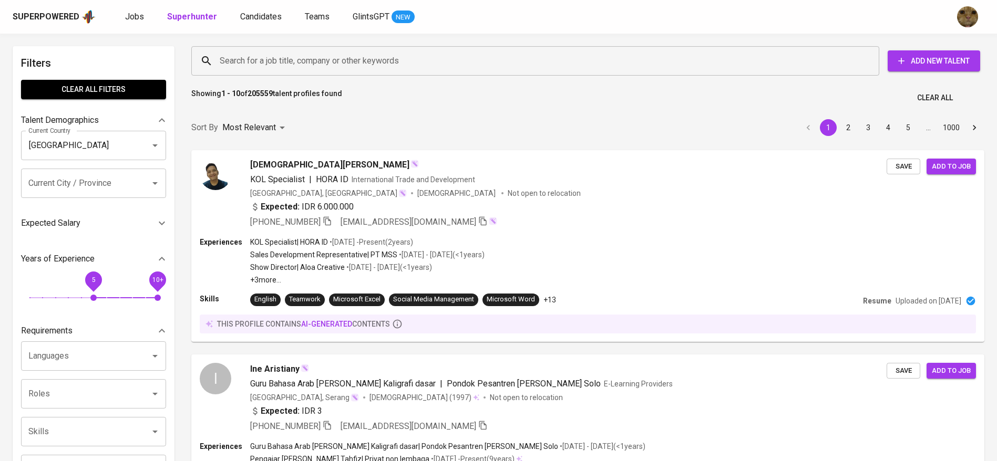
drag, startPoint x: 52, startPoint y: 293, endPoint x: 88, endPoint y: 294, distance: 36.3
click at [90, 295] on span "5" at bounding box center [93, 298] width 6 height 6
click at [81, 281] on span "5" at bounding box center [93, 280] width 24 height 24
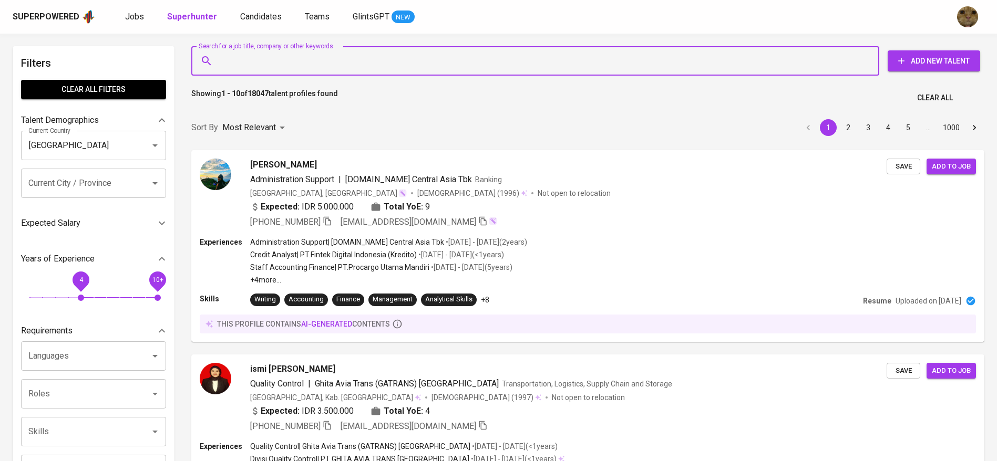
click at [260, 58] on input "Search for a job title, company or other keywords" at bounding box center [538, 61] width 642 height 20
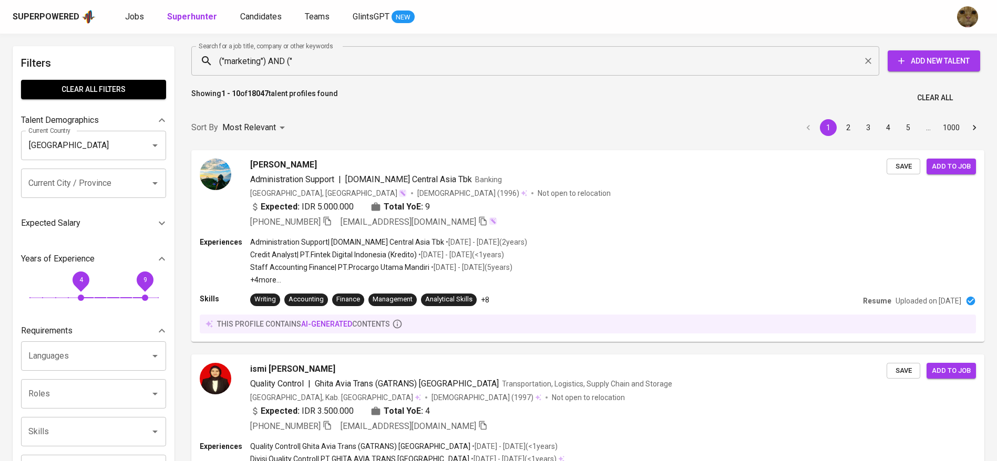
drag, startPoint x: 157, startPoint y: 282, endPoint x: 144, endPoint y: 282, distance: 12.6
click at [144, 282] on span "9" at bounding box center [145, 279] width 4 height 7
click at [314, 63] on input "("marketing") AND ("" at bounding box center [538, 61] width 642 height 20
click at [328, 66] on input "("marketing") AND ("" at bounding box center [538, 61] width 642 height 20
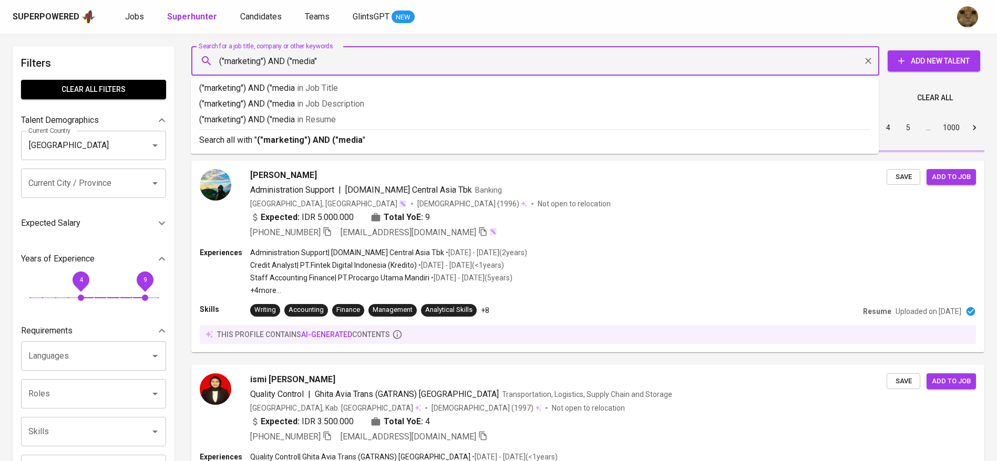
type input "("marketing") AND ("media")"
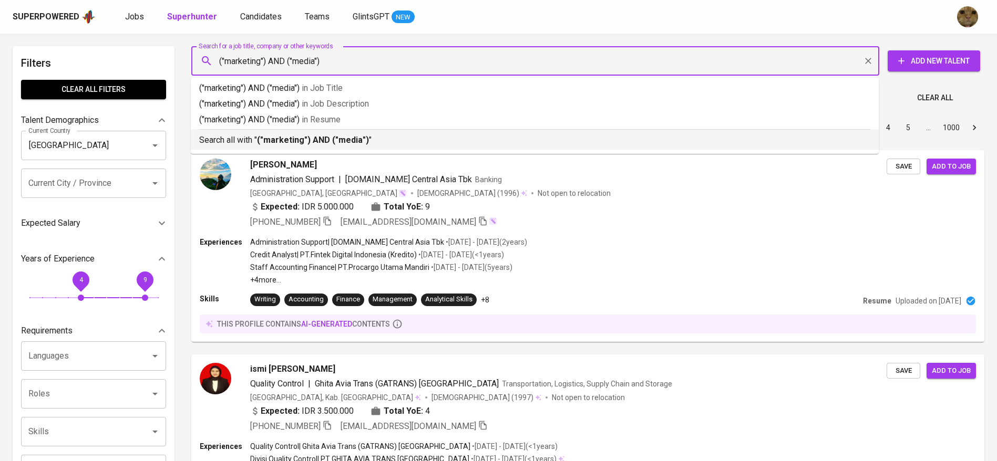
click at [303, 140] on b "("marketing") AND ("media")" at bounding box center [313, 140] width 112 height 10
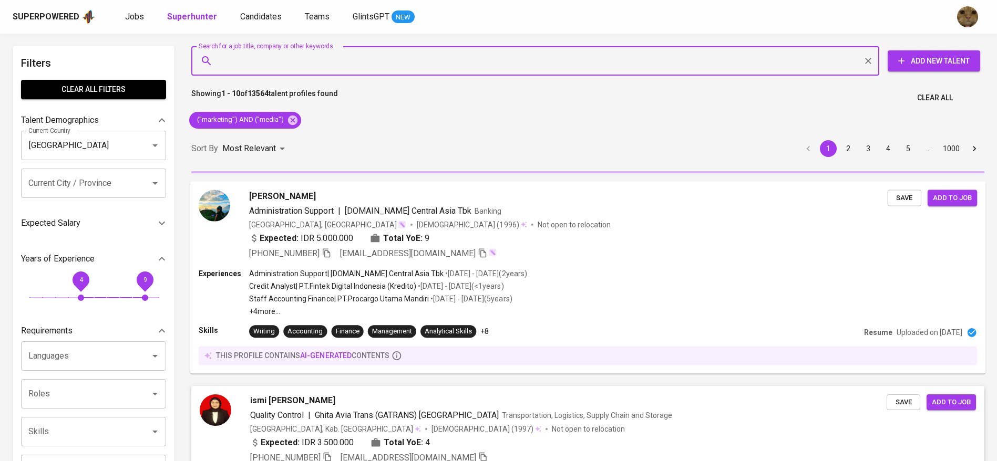
scroll to position [161, 0]
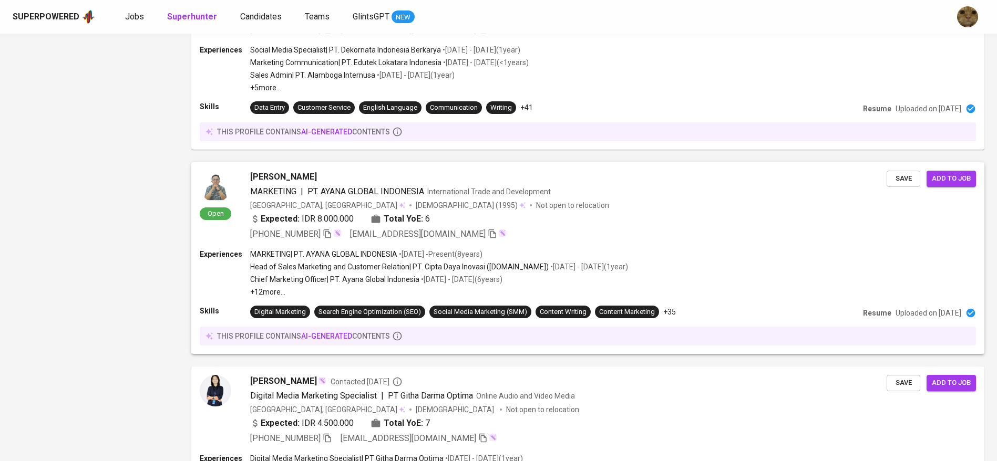
scroll to position [1811, 0]
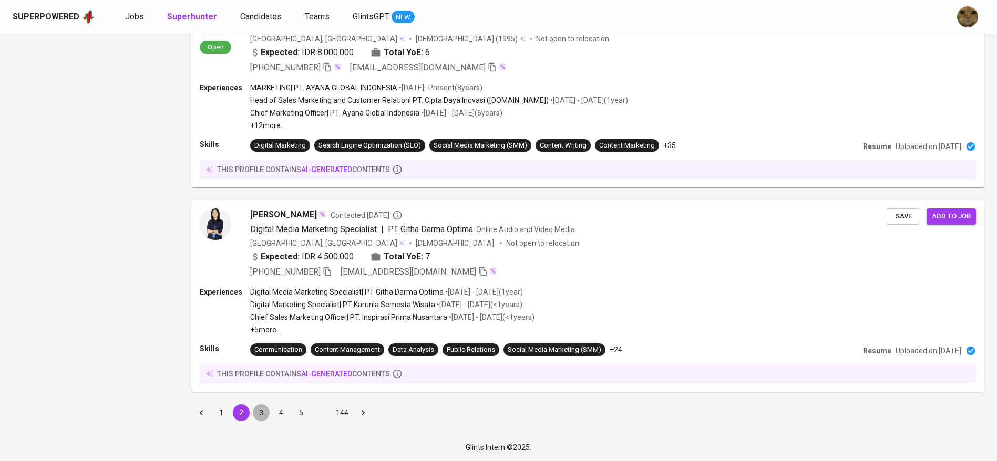
click at [256, 414] on button "3" at bounding box center [261, 413] width 17 height 17
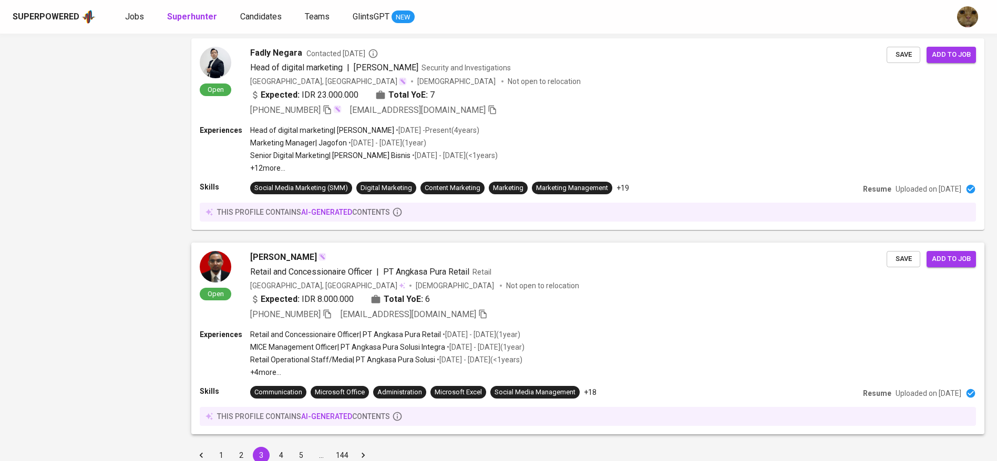
scroll to position [1811, 0]
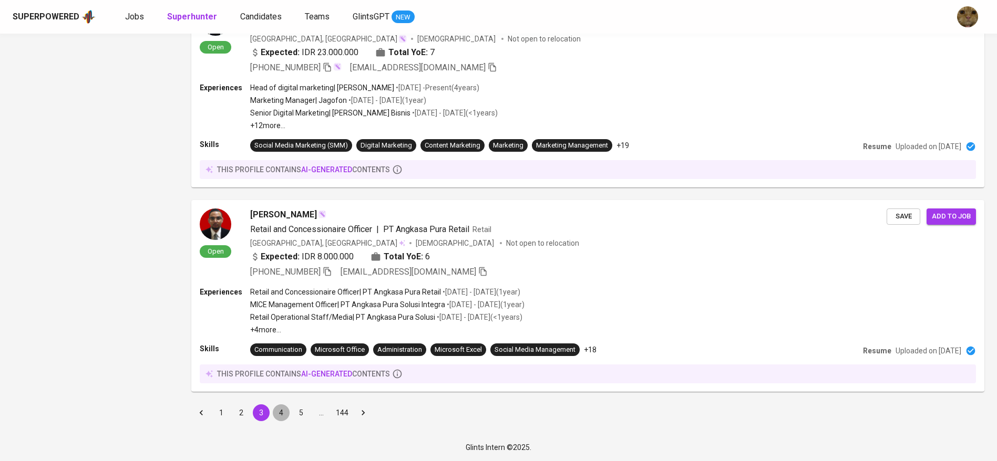
click at [285, 419] on button "4" at bounding box center [281, 413] width 17 height 17
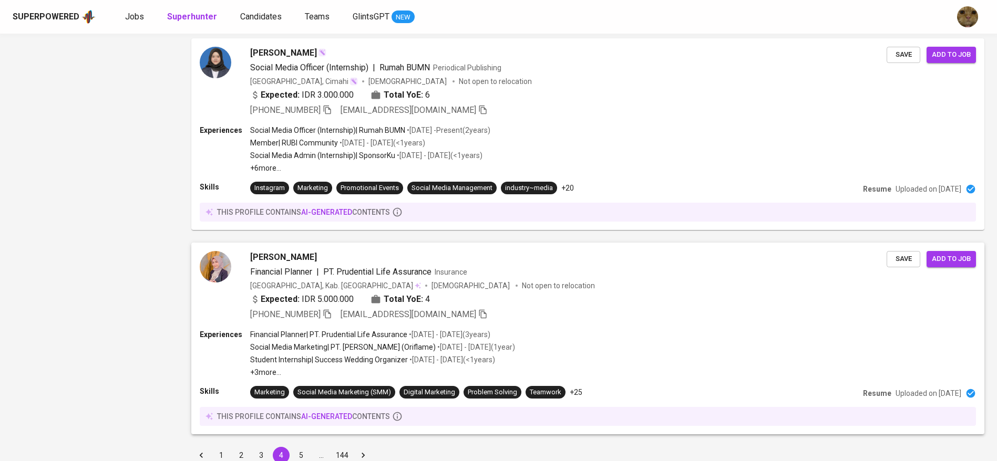
scroll to position [1811, 0]
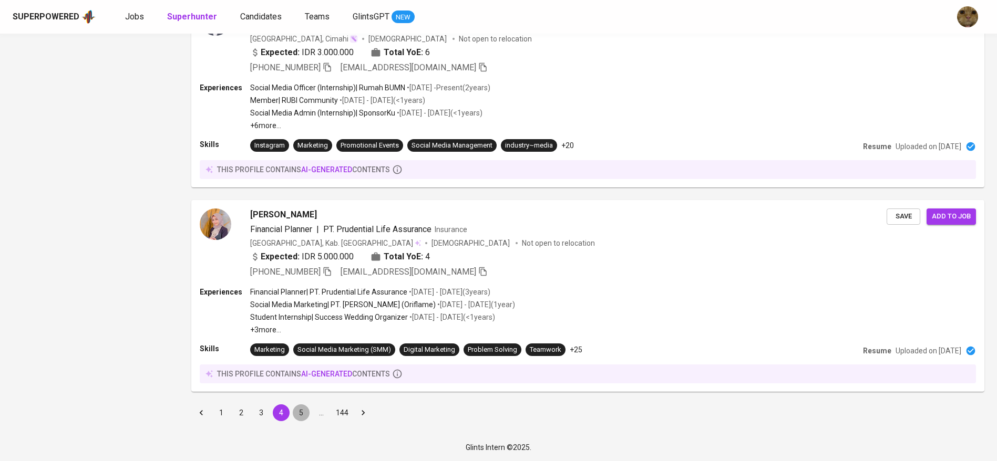
click at [298, 416] on button "5" at bounding box center [301, 413] width 17 height 17
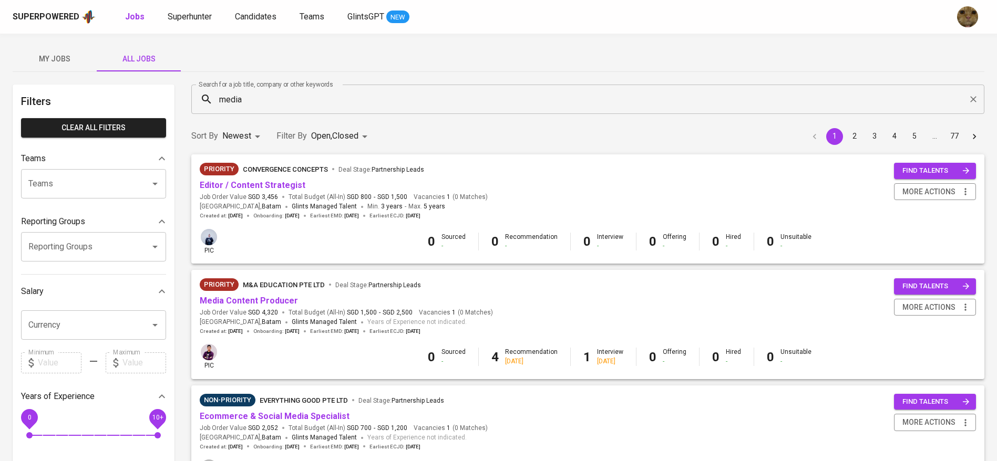
scroll to position [916, 0]
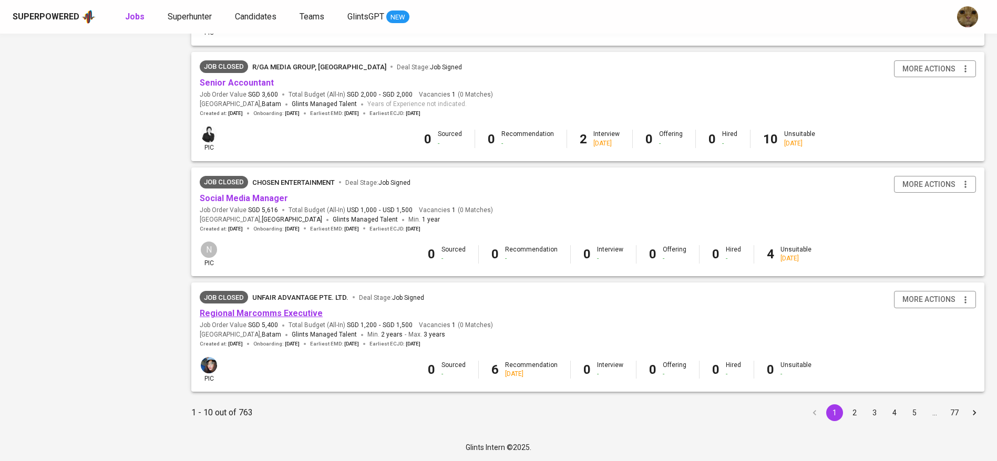
click at [230, 309] on link "Regional Marcomms Executive" at bounding box center [261, 313] width 123 height 10
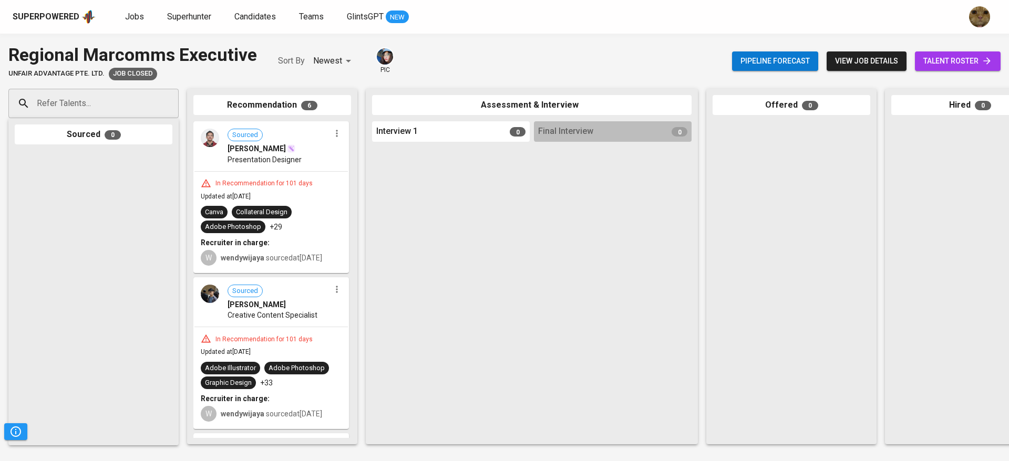
click at [932, 65] on span "talent roster" at bounding box center [957, 61] width 69 height 13
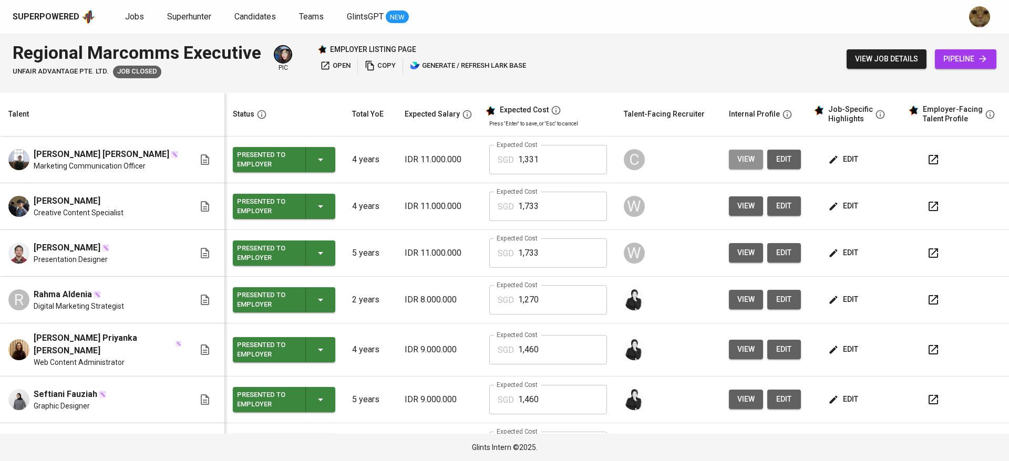
click at [737, 154] on span "view" at bounding box center [745, 159] width 17 height 13
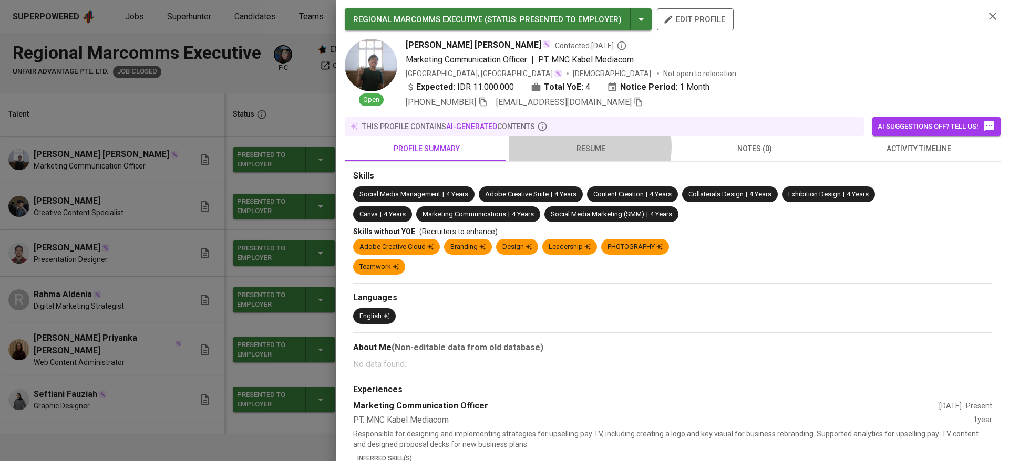
click at [582, 147] on span "resume" at bounding box center [590, 148] width 151 height 13
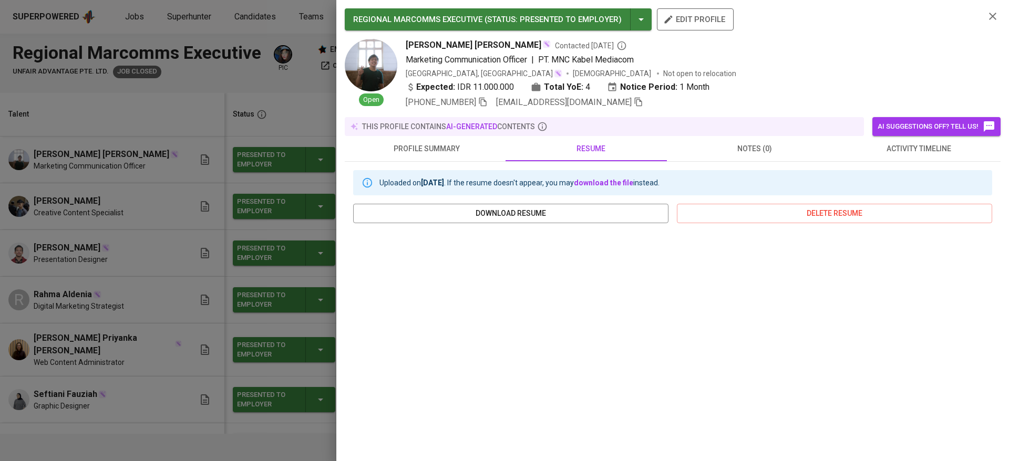
scroll to position [102, 0]
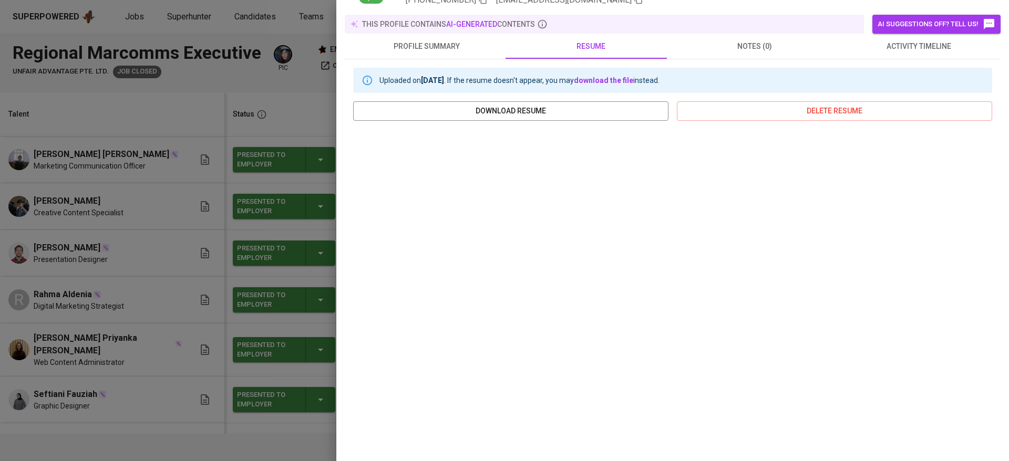
click at [288, 278] on div at bounding box center [504, 230] width 1009 height 461
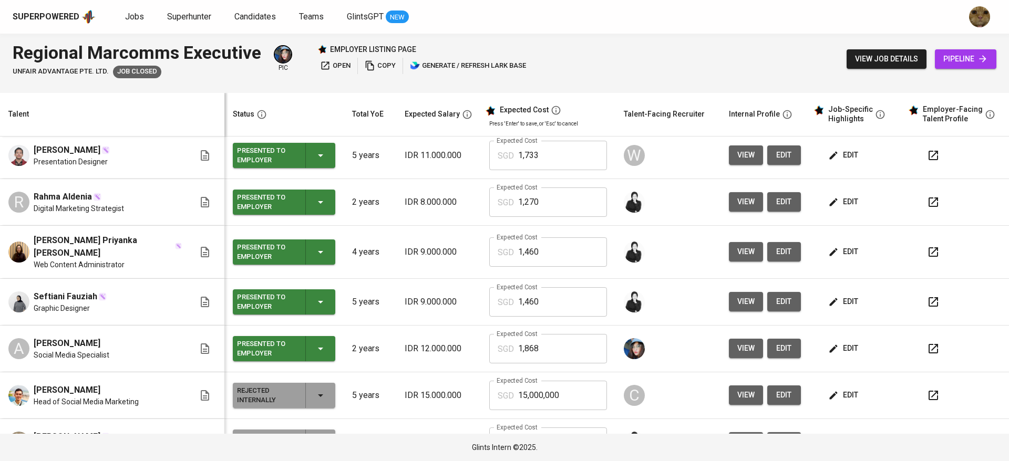
scroll to position [124, 0]
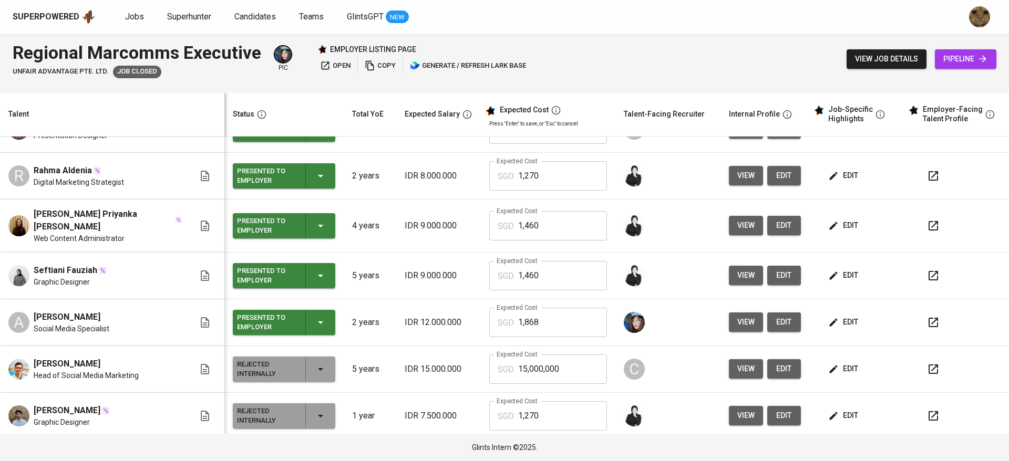
click at [729, 359] on button "view" at bounding box center [746, 368] width 34 height 19
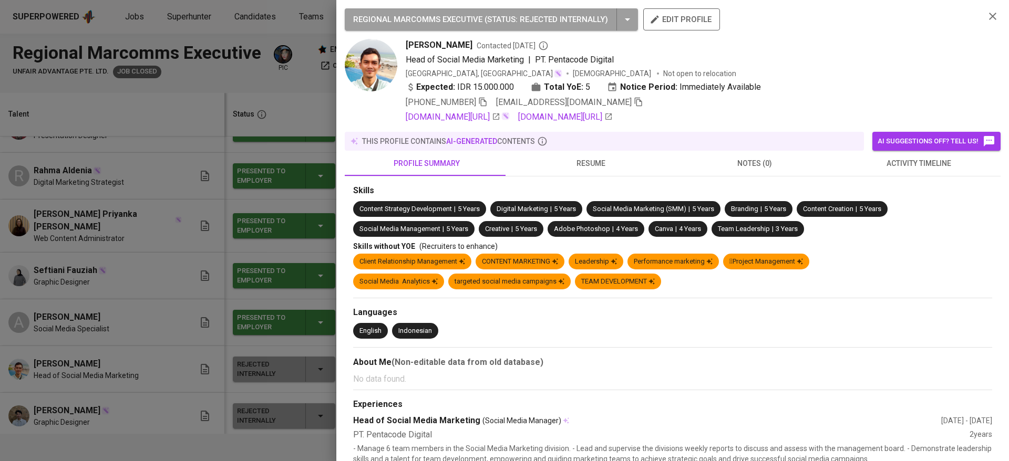
click at [573, 170] on span "resume" at bounding box center [590, 163] width 151 height 13
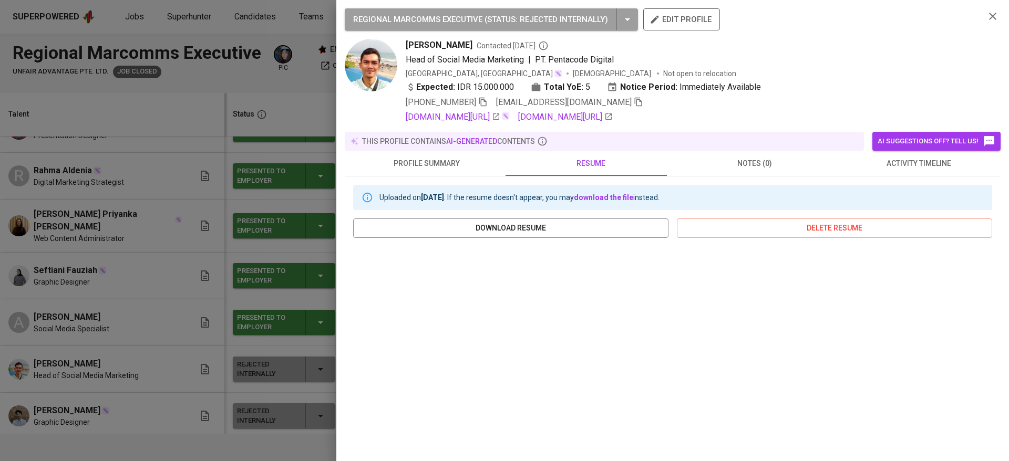
scroll to position [144, 0]
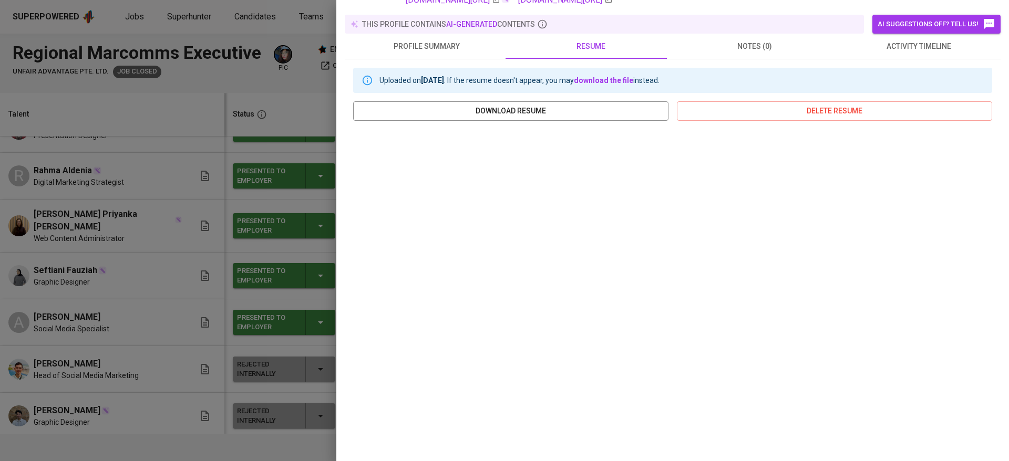
click at [157, 261] on div at bounding box center [504, 230] width 1009 height 461
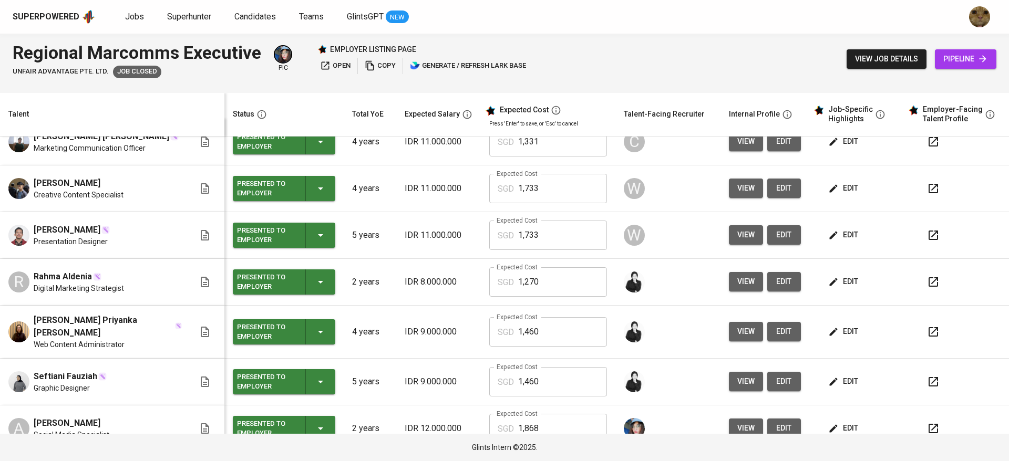
scroll to position [17, 0]
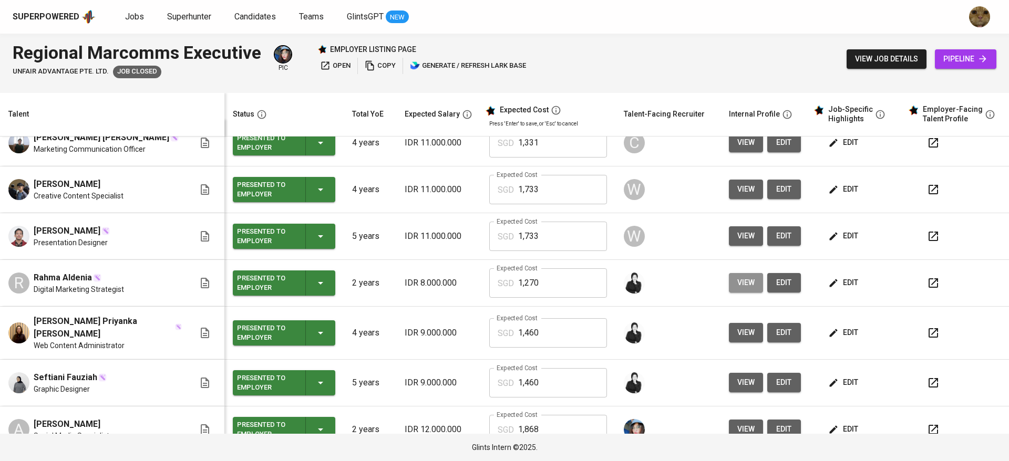
click at [737, 278] on span "view" at bounding box center [745, 282] width 17 height 13
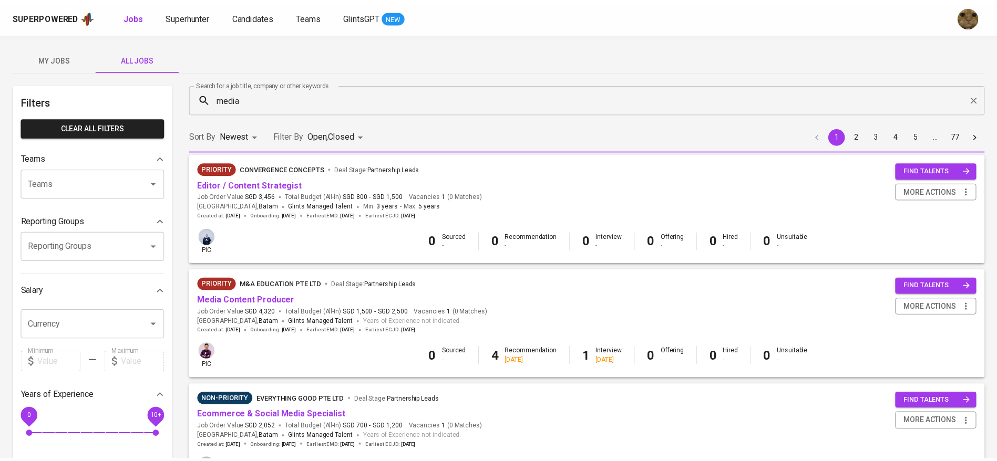
scroll to position [916, 0]
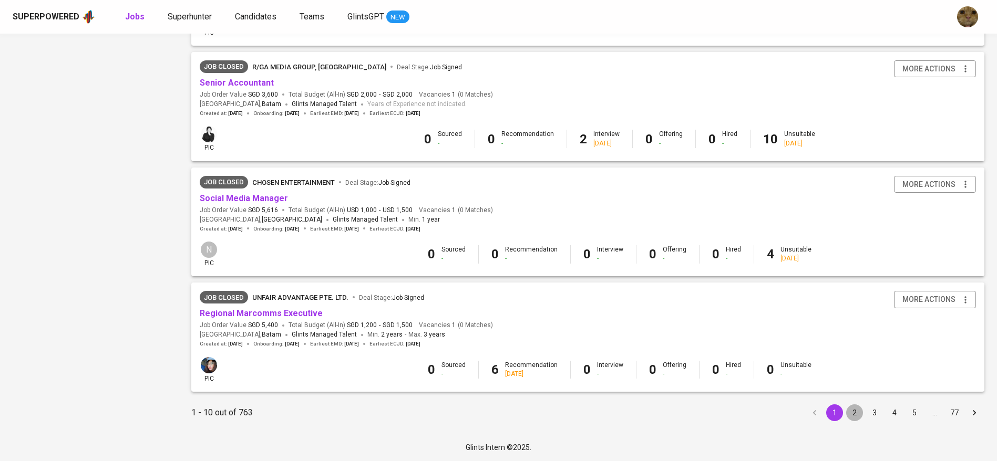
click at [851, 414] on button "2" at bounding box center [854, 413] width 17 height 17
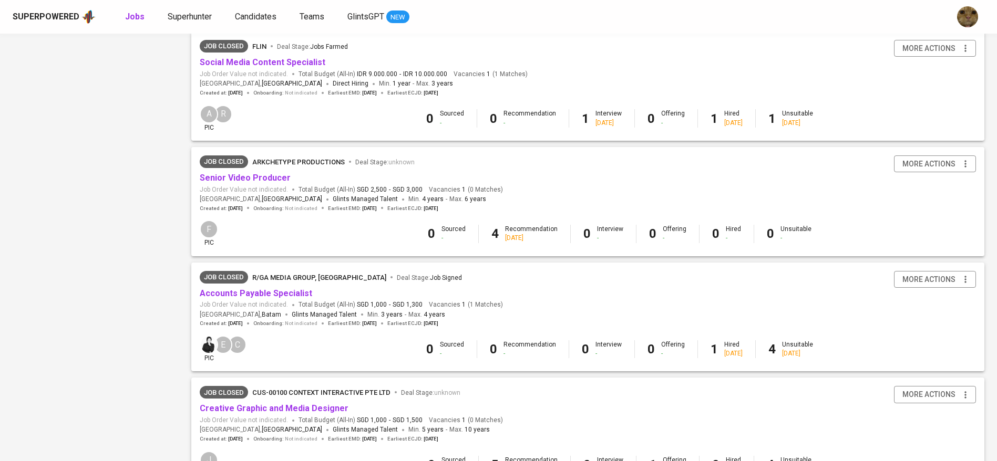
scroll to position [916, 0]
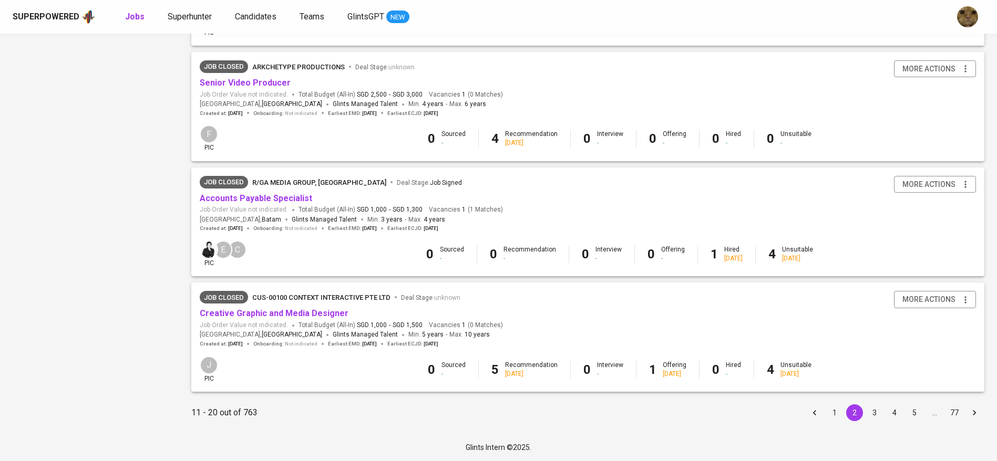
click at [278, 318] on span "Creative Graphic and Media Designer" at bounding box center [274, 314] width 149 height 12
click at [269, 312] on link "Creative Graphic and Media Designer" at bounding box center [274, 313] width 149 height 10
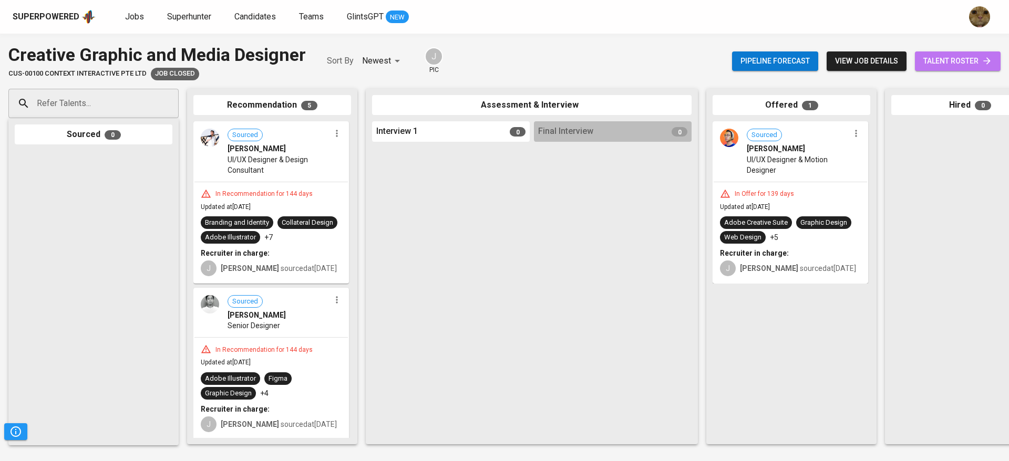
click at [982, 54] on link "talent roster" at bounding box center [958, 60] width 86 height 19
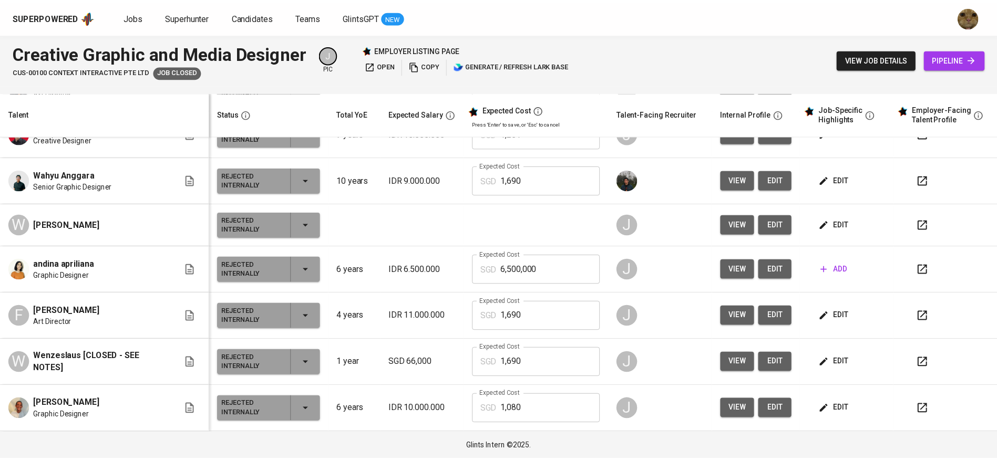
scroll to position [146, 0]
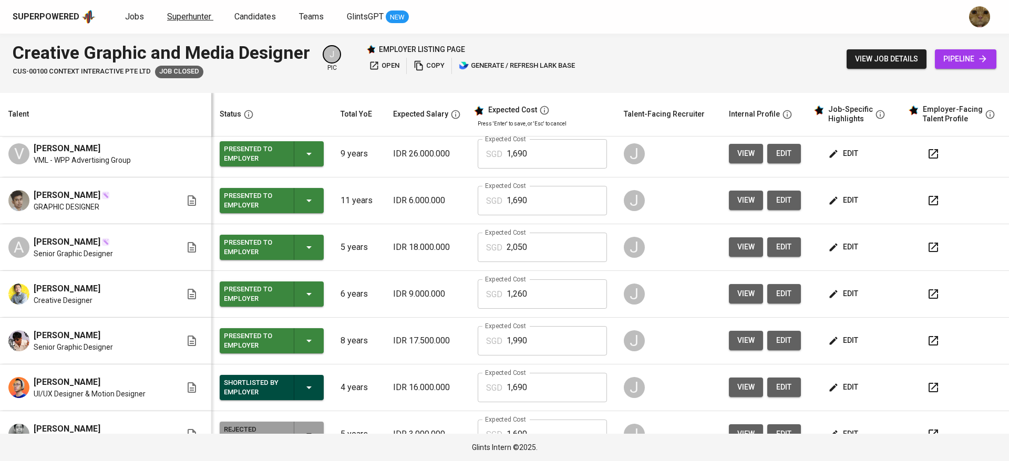
click at [179, 18] on span "Superhunter" at bounding box center [189, 17] width 44 height 10
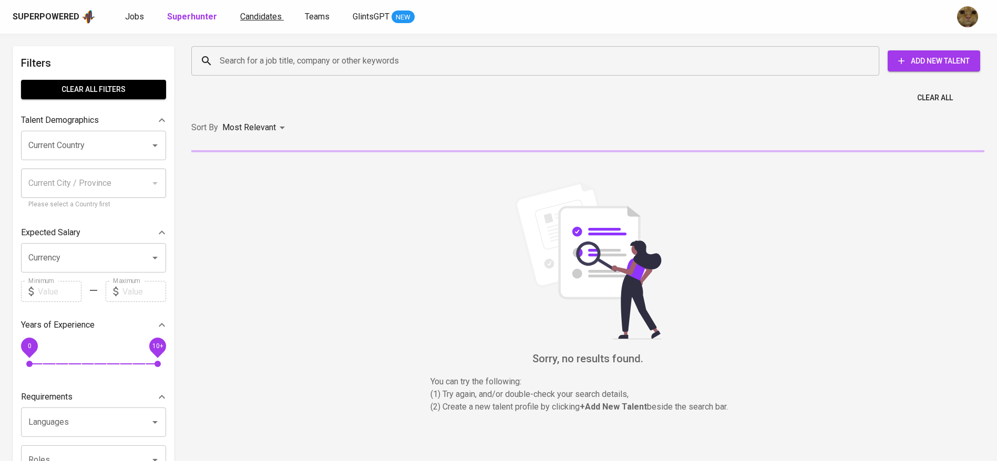
click at [247, 20] on span "Candidates" at bounding box center [261, 17] width 42 height 10
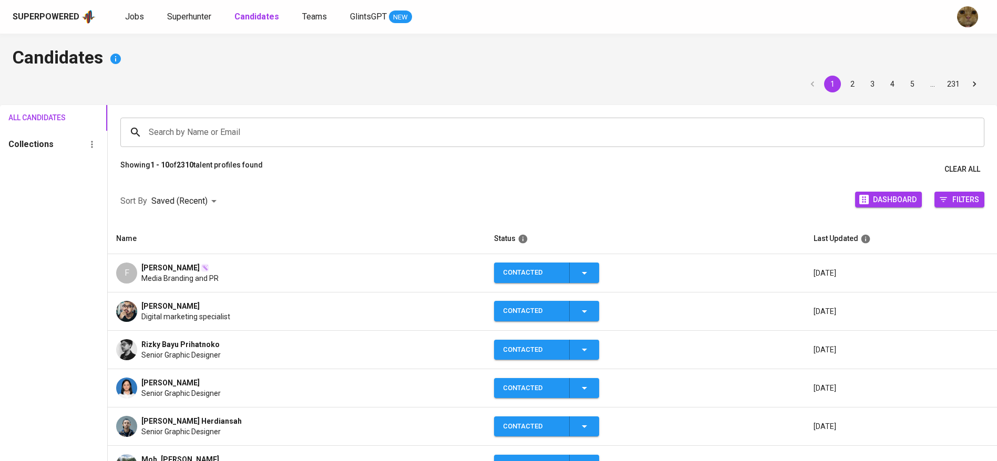
click at [199, 8] on div "Superpowered Jobs Superhunter Candidates Teams GlintsGPT NEW" at bounding box center [498, 17] width 997 height 34
click at [193, 13] on span "Superhunter" at bounding box center [189, 17] width 44 height 10
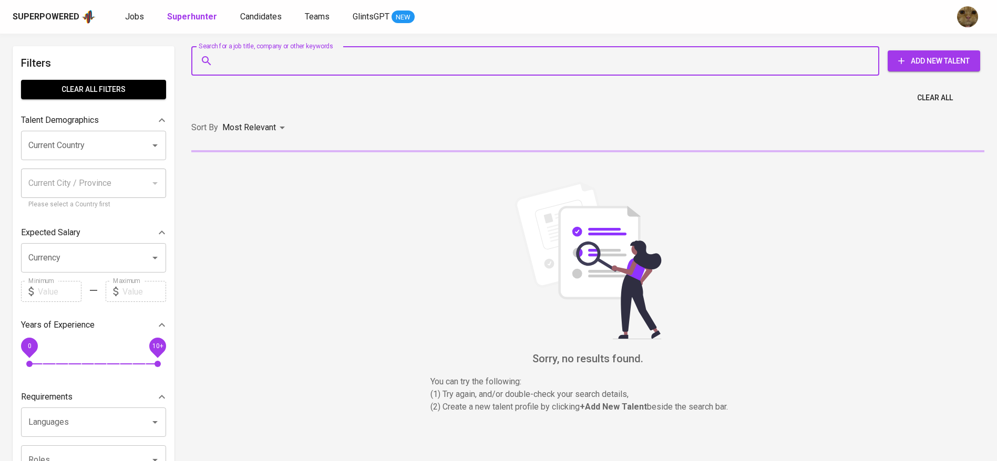
click at [273, 65] on input "Search for a job title, company or other keywords" at bounding box center [538, 61] width 642 height 20
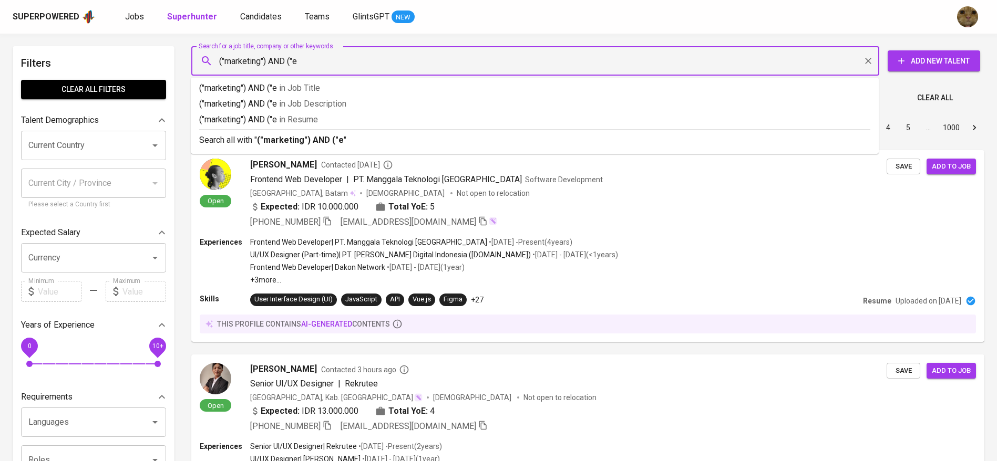
type input "("marketing") AND ("e"
